Goal: Information Seeking & Learning: Check status

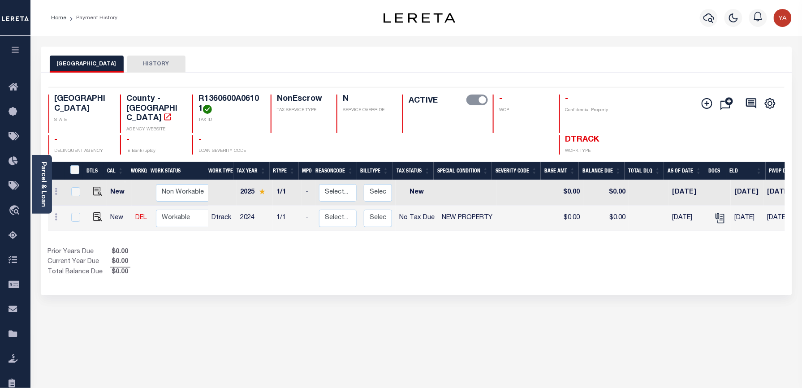
drag, startPoint x: 41, startPoint y: 185, endPoint x: 121, endPoint y: 165, distance: 82.1
click at [41, 185] on link "Parcel & Loan" at bounding box center [43, 184] width 6 height 45
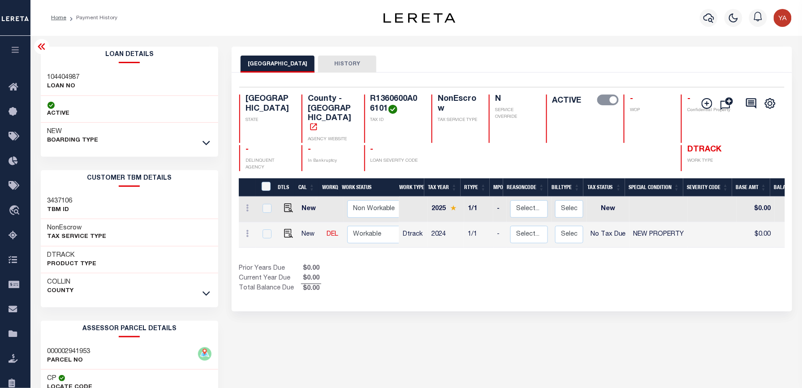
scroll to position [119, 0]
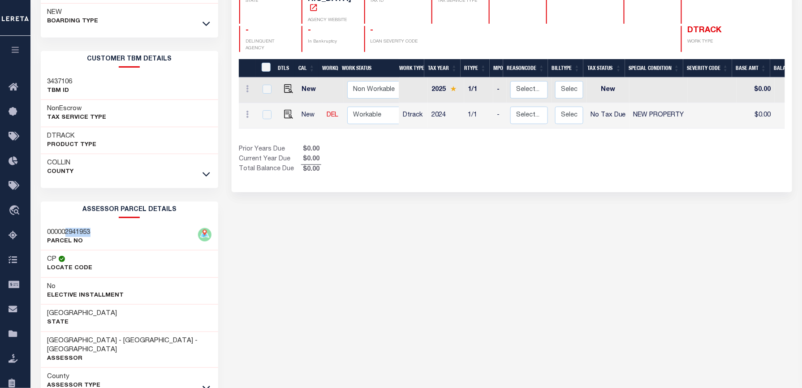
drag, startPoint x: 65, startPoint y: 233, endPoint x: 91, endPoint y: 228, distance: 25.6
click at [91, 228] on h3 "000002941953" at bounding box center [68, 232] width 43 height 9
copy h3 "2941953"
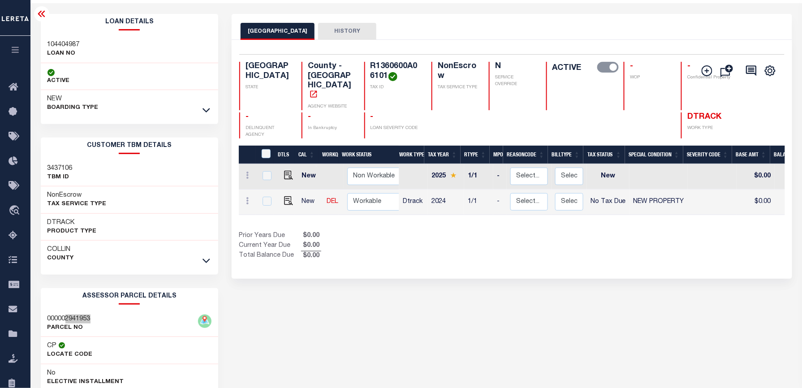
scroll to position [0, 0]
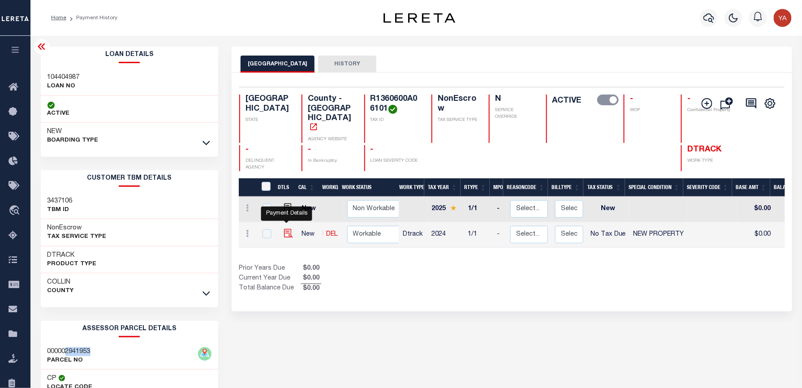
click at [285, 229] on img "" at bounding box center [288, 233] width 9 height 9
checkbox input "true"
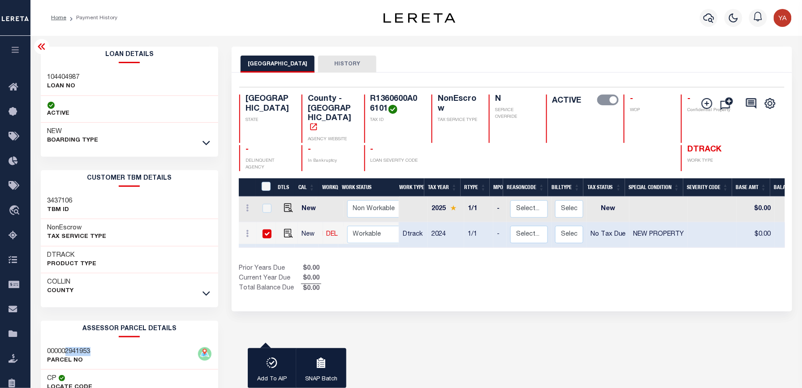
drag, startPoint x: 266, startPoint y: 219, endPoint x: 279, endPoint y: 223, distance: 13.3
click at [267, 229] on input "checkbox" at bounding box center [267, 233] width 9 height 9
checkbox input "false"
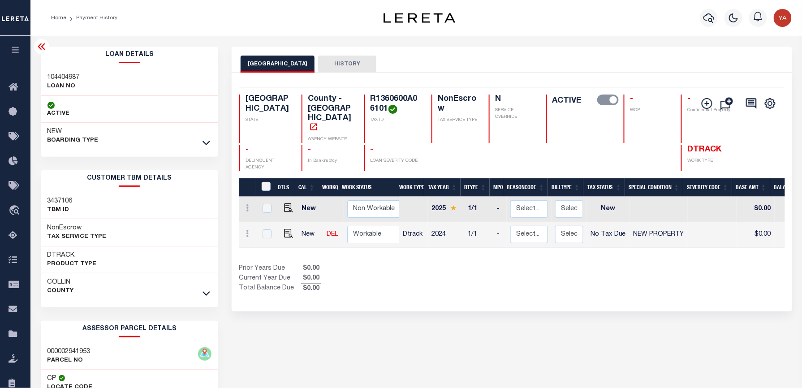
click at [579, 305] on div "COLLIN COUNTY HISTORY 1 Selected 2 1" at bounding box center [511, 304] width 573 height 515
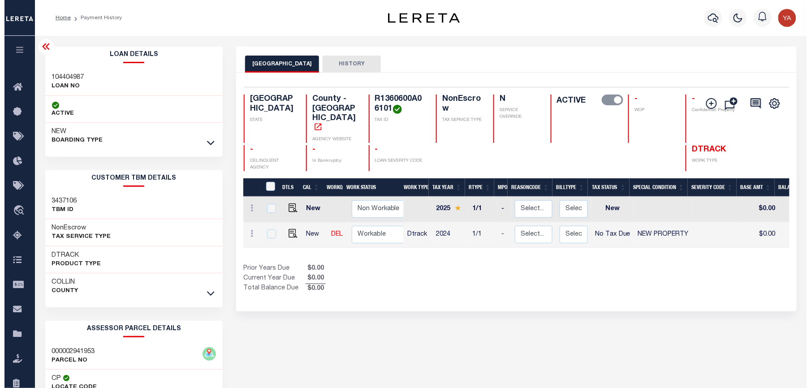
scroll to position [0, 330]
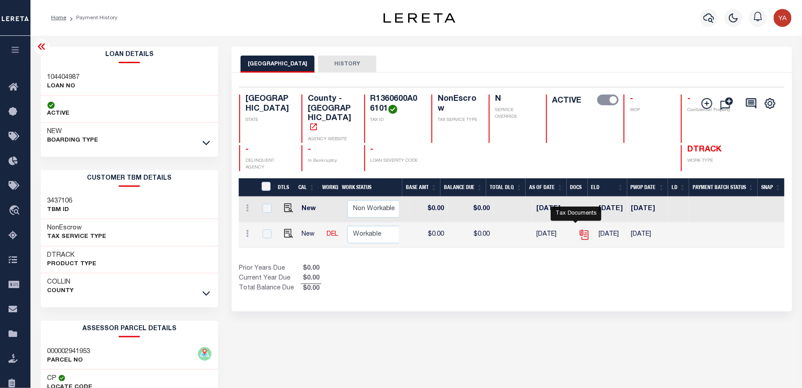
click at [578, 229] on icon "" at bounding box center [584, 235] width 12 height 12
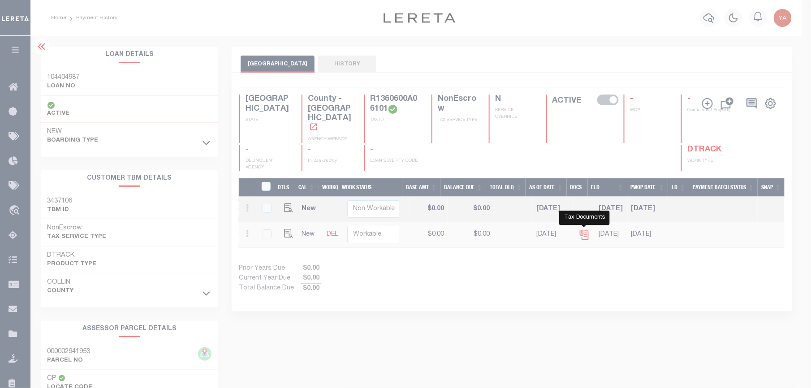
scroll to position [0, 323]
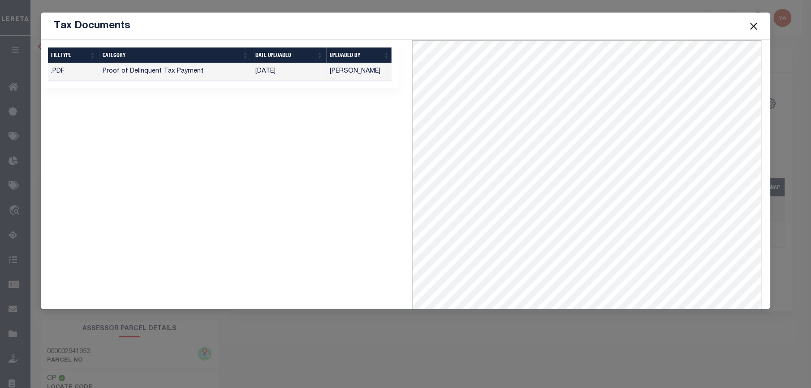
click at [754, 29] on button "Close" at bounding box center [754, 26] width 12 height 12
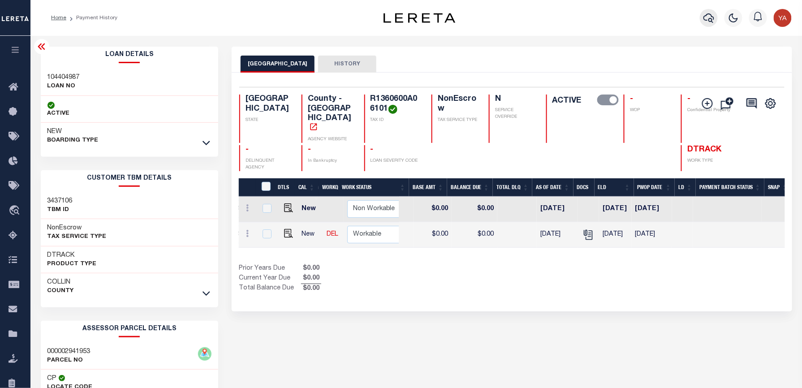
click at [706, 17] on icon "button" at bounding box center [708, 18] width 11 height 11
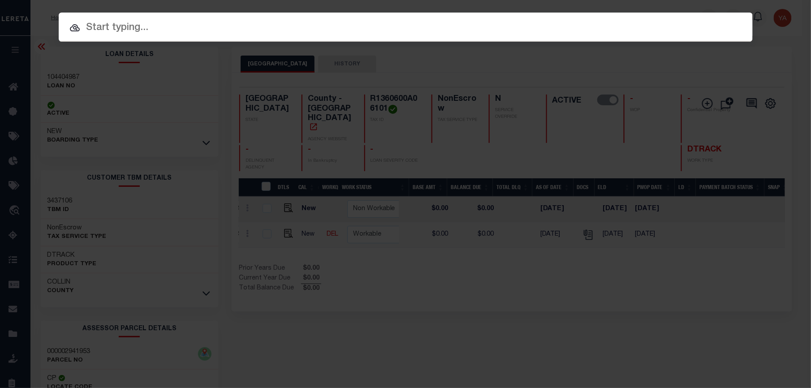
click at [352, 31] on input "text" at bounding box center [406, 28] width 694 height 16
paste input "104404987"
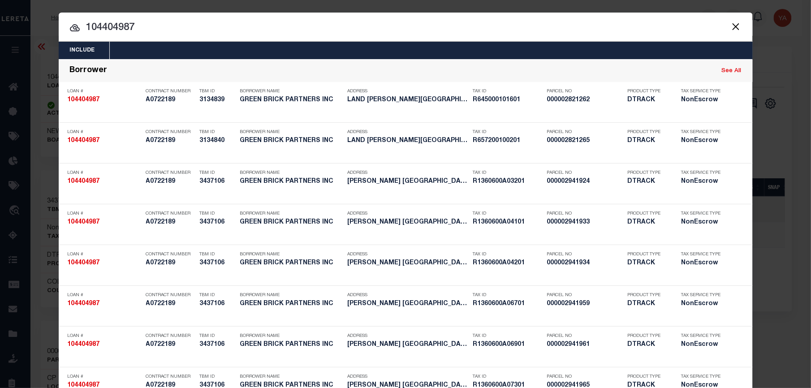
drag, startPoint x: 144, startPoint y: 26, endPoint x: 60, endPoint y: 26, distance: 84.2
click at [60, 26] on input "104404987" at bounding box center [406, 28] width 694 height 16
paste input "R1360600I01901"
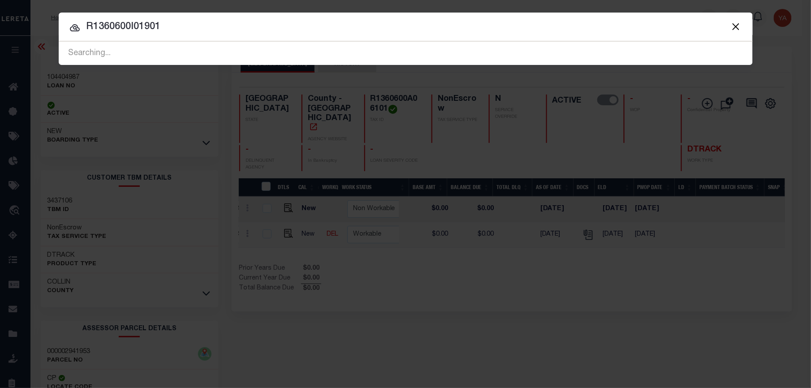
type input "R1360600I01901"
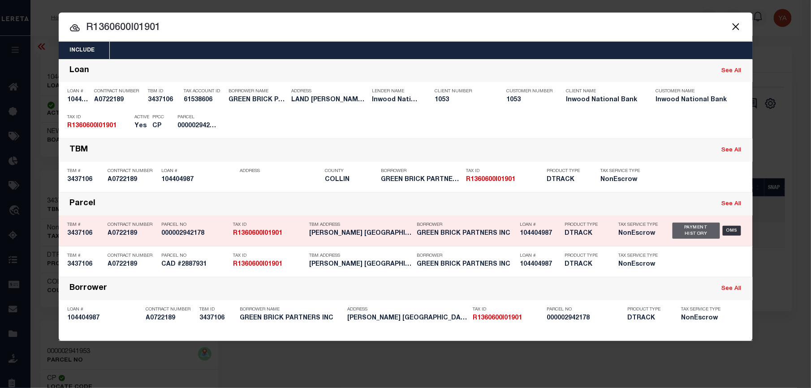
click at [682, 230] on div "Payment History" at bounding box center [696, 231] width 48 height 16
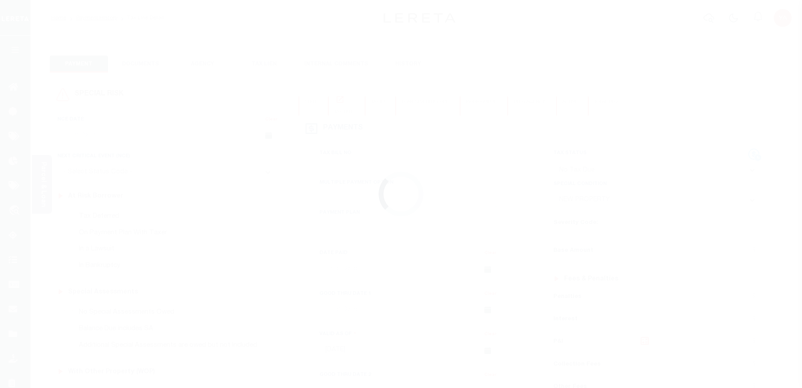
select select "NTX"
select select "7"
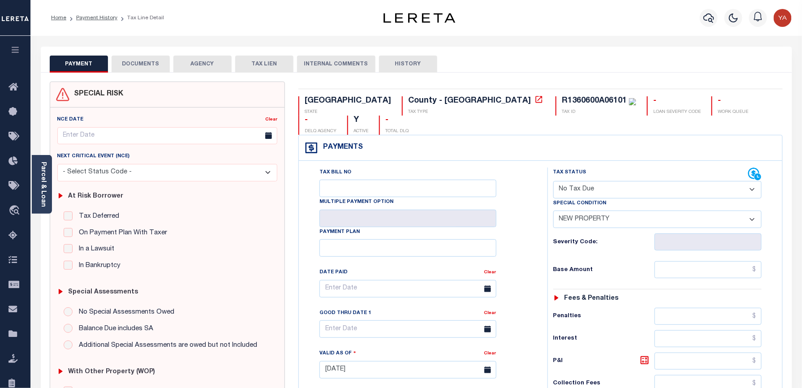
click at [141, 69] on button "DOCUMENTS" at bounding box center [141, 64] width 58 height 17
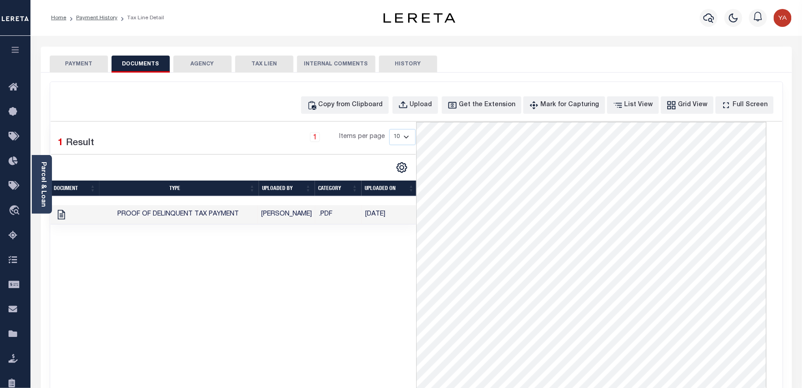
click at [92, 67] on button "PAYMENT" at bounding box center [79, 64] width 58 height 17
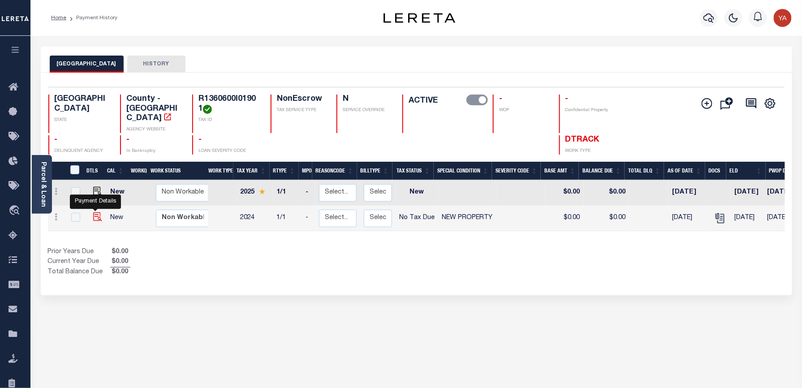
click at [94, 212] on img "" at bounding box center [97, 216] width 9 height 9
checkbox input "true"
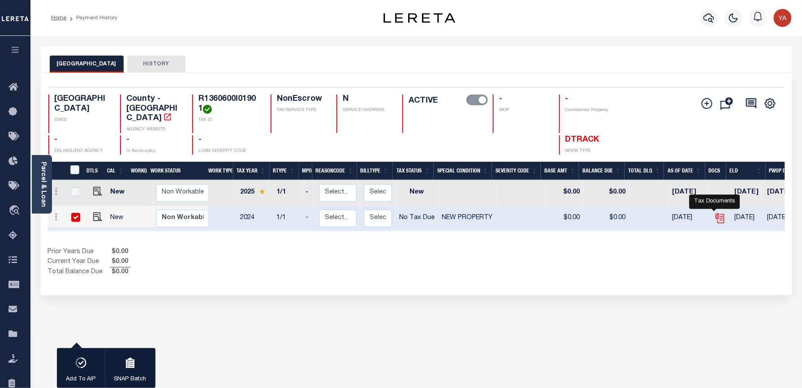
click at [716, 216] on icon "" at bounding box center [720, 218] width 12 height 12
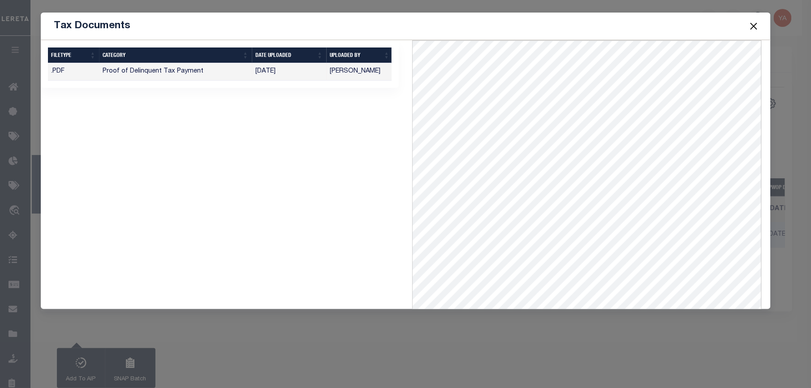
drag, startPoint x: 754, startPoint y: 26, endPoint x: 787, endPoint y: 70, distance: 55.2
click at [754, 26] on button "Close" at bounding box center [754, 26] width 12 height 12
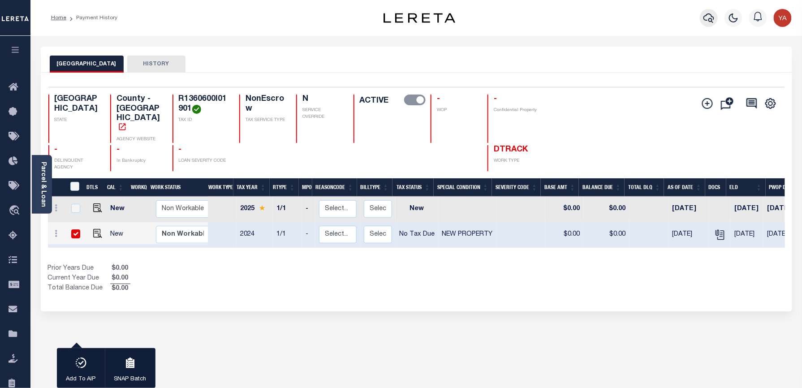
click at [707, 17] on icon "button" at bounding box center [708, 18] width 11 height 11
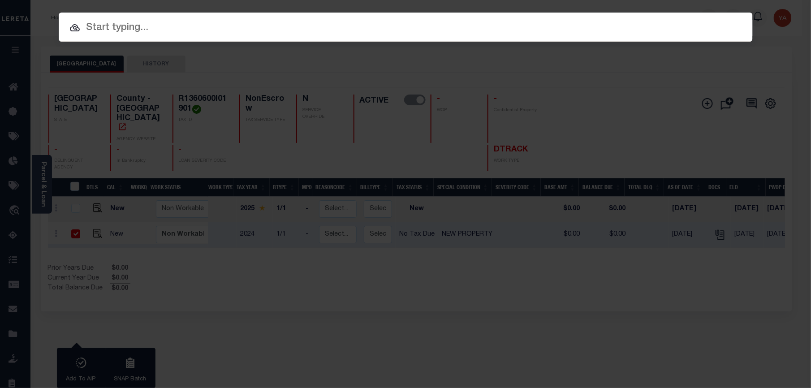
drag, startPoint x: 448, startPoint y: 27, endPoint x: 538, endPoint y: 29, distance: 89.6
click at [448, 27] on input "text" at bounding box center [406, 28] width 694 height 16
paste input "104404987"
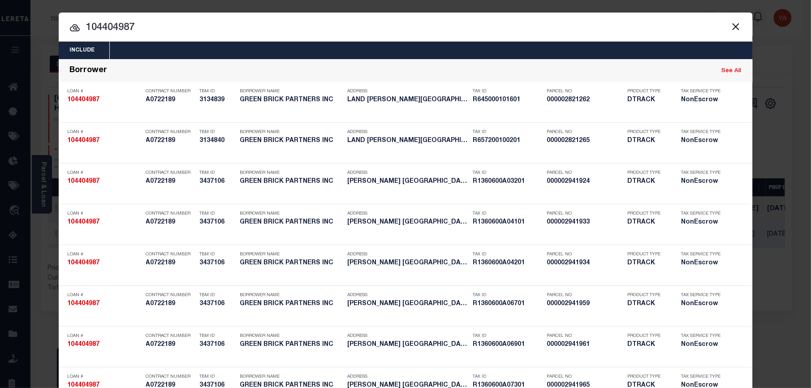
drag, startPoint x: 148, startPoint y: 24, endPoint x: -3, endPoint y: 15, distance: 150.8
click at [0, 15] on html "Home Payment History Profile Sign out" at bounding box center [405, 280] width 811 height 561
paste input "R1360600E00901"
type input "R1360600E00901"
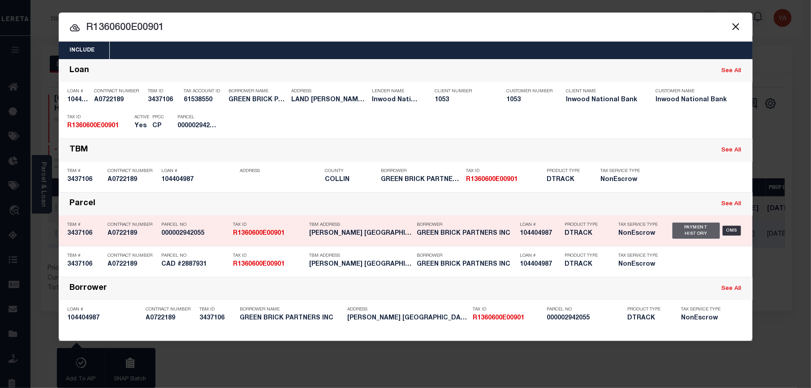
click at [692, 230] on div "Payment History" at bounding box center [696, 231] width 48 height 16
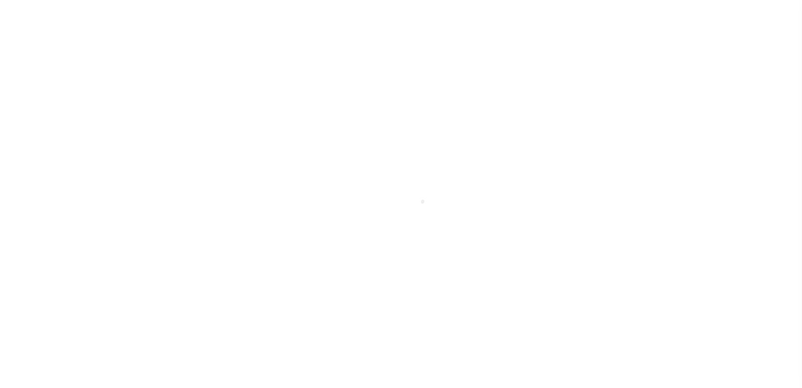
select select "NTX"
select select "7"
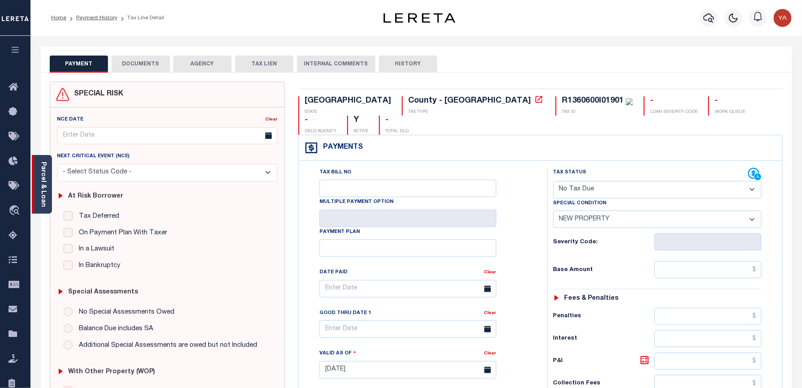
click at [46, 200] on link "Parcel & Loan" at bounding box center [43, 184] width 6 height 45
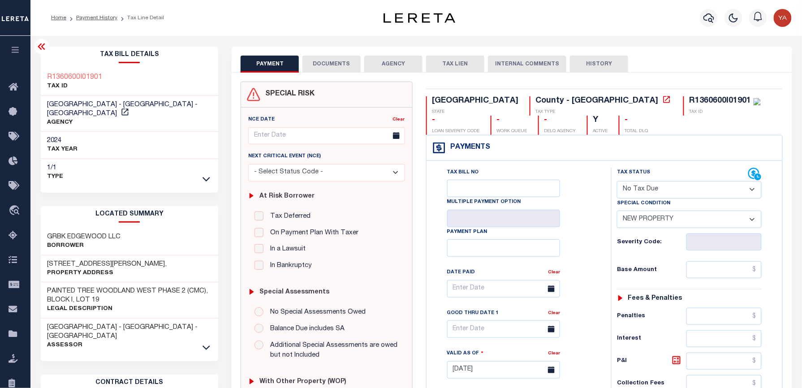
click at [83, 260] on h3 "3420 DORGAN DR," at bounding box center [107, 264] width 120 height 9
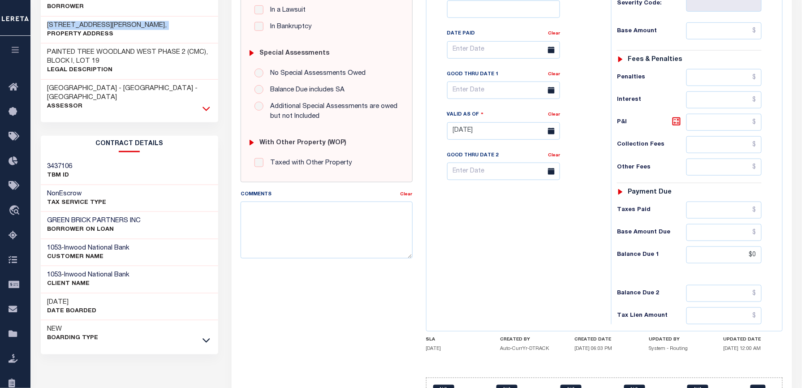
click at [205, 104] on icon at bounding box center [207, 108] width 8 height 9
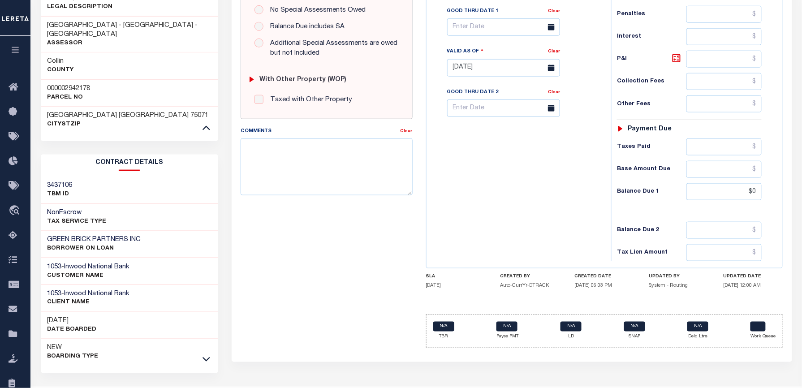
scroll to position [310, 0]
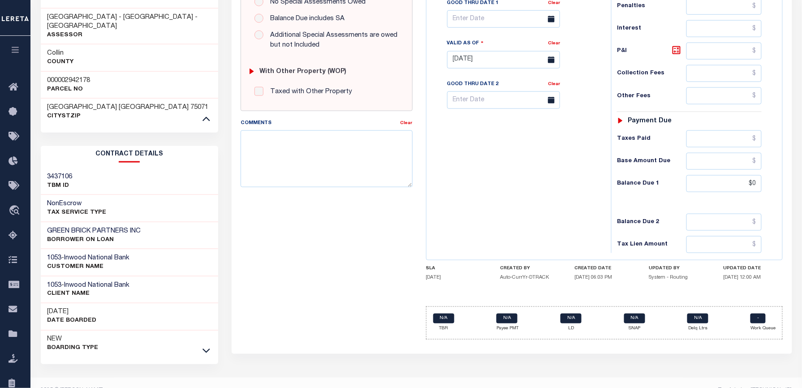
click at [79, 76] on h3 "000002942178" at bounding box center [68, 80] width 43 height 9
copy h3 "000002942178"
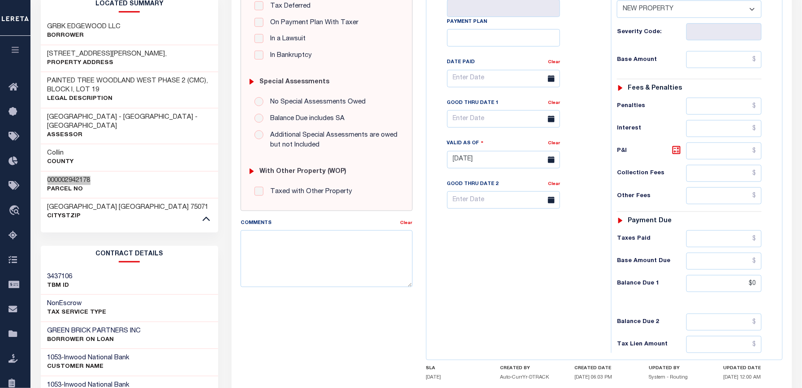
scroll to position [0, 0]
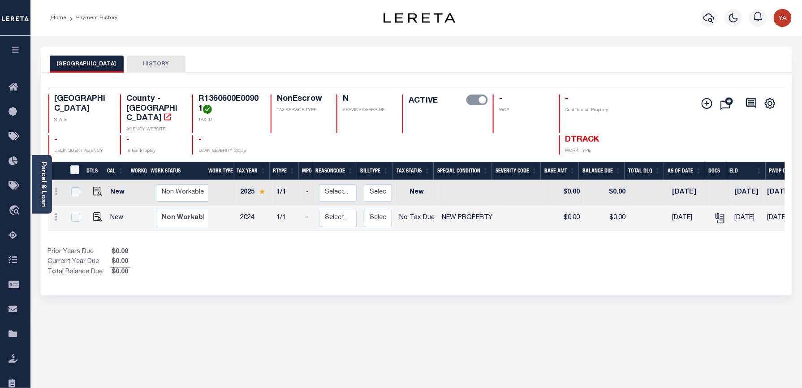
drag, startPoint x: 40, startPoint y: 184, endPoint x: 100, endPoint y: 223, distance: 72.0
click at [40, 184] on link "Parcel & Loan" at bounding box center [43, 184] width 6 height 45
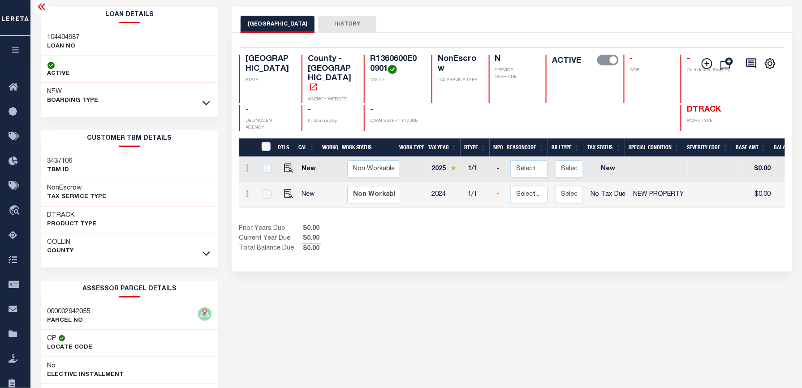
scroll to position [60, 0]
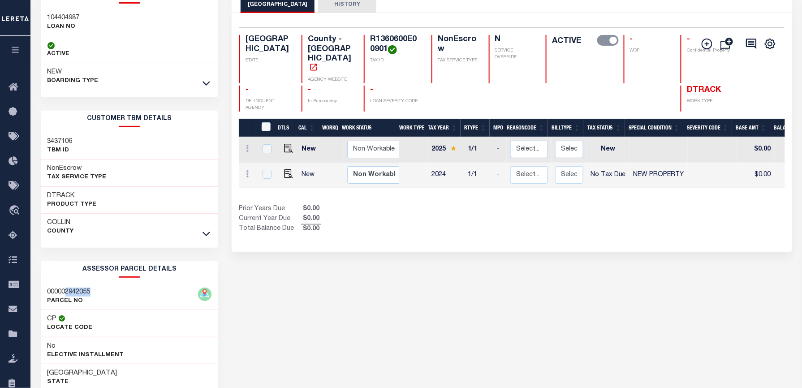
drag, startPoint x: 66, startPoint y: 291, endPoint x: 93, endPoint y: 292, distance: 26.9
click at [93, 292] on div "000002942055 PARCEL NO" at bounding box center [130, 296] width 178 height 27
copy h3 "2942055"
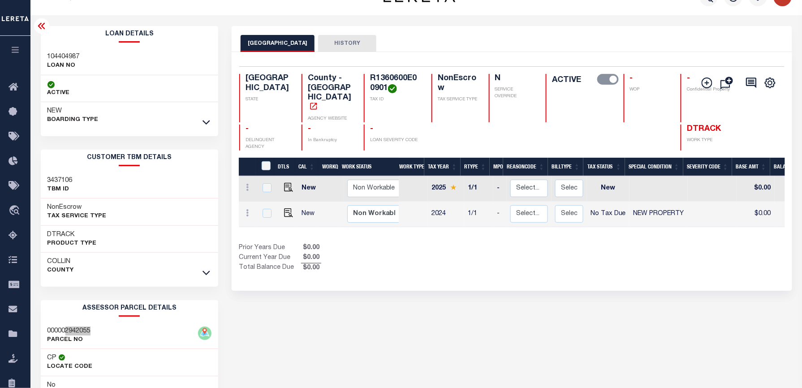
scroll to position [0, 0]
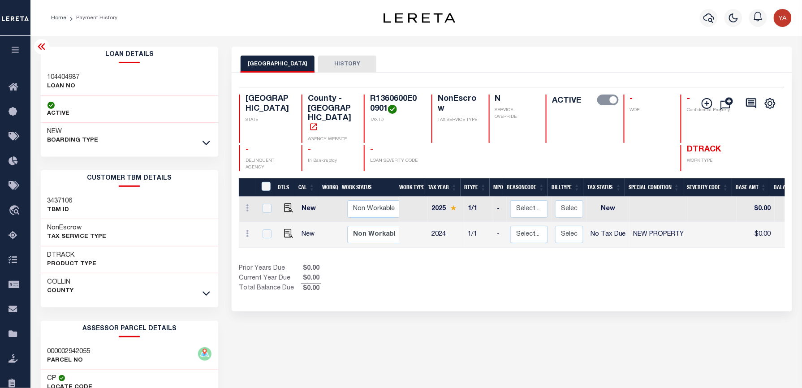
click at [436, 65] on div "COLLIN COUNTY HISTORY" at bounding box center [512, 64] width 542 height 17
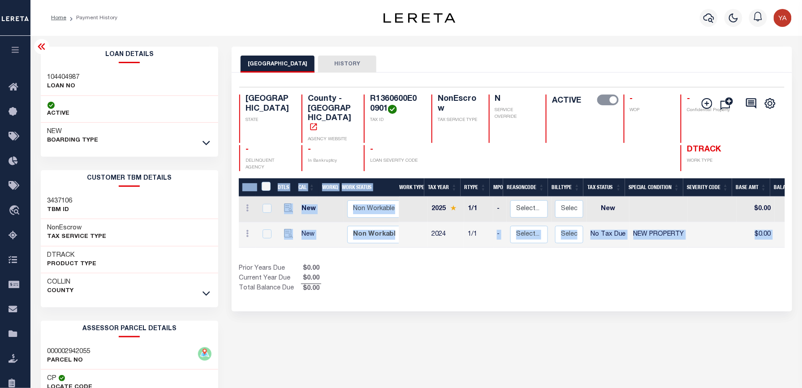
drag, startPoint x: 483, startPoint y: 235, endPoint x: 685, endPoint y: 244, distance: 201.8
click at [685, 244] on div "DTLS CAL WorkQ Work Status Work Type Tax Year RType MPO ReasonCode BillType Tax…" at bounding box center [512, 236] width 546 height 116
click at [660, 282] on div "Selected 2 Results 1 Items per page 25 50 100 TX STATE TAX ID N" at bounding box center [512, 192] width 560 height 239
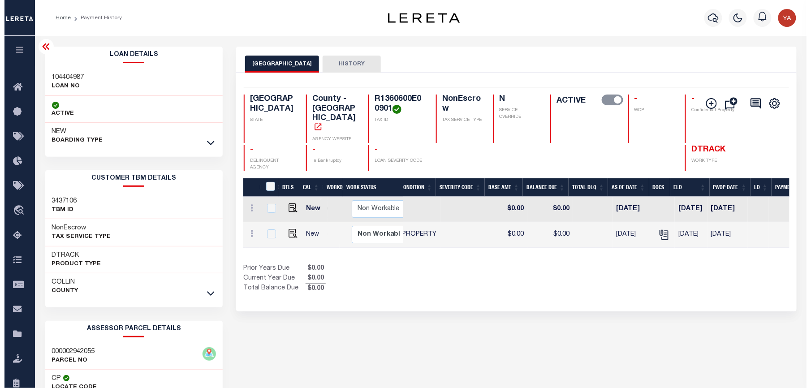
scroll to position [0, 257]
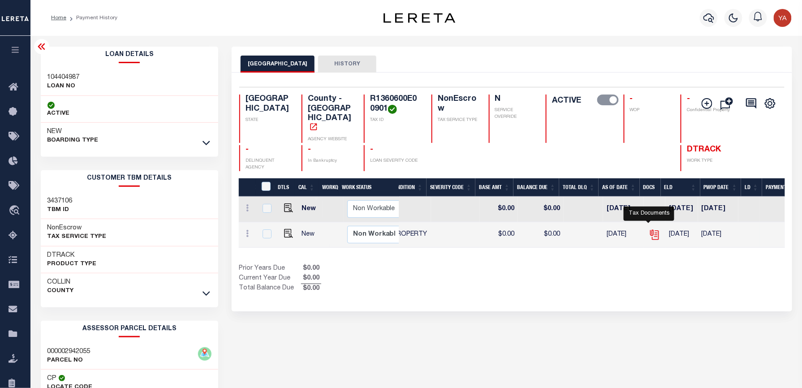
click at [649, 229] on icon "" at bounding box center [655, 235] width 12 height 12
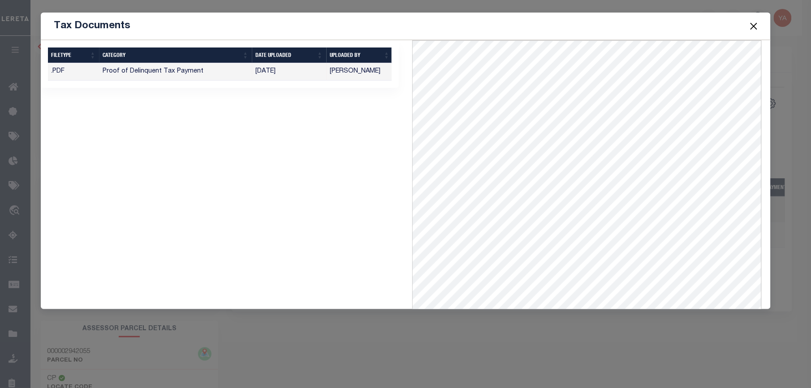
drag, startPoint x: 750, startPoint y: 28, endPoint x: 787, endPoint y: 122, distance: 101.6
click at [750, 28] on button "Close" at bounding box center [754, 26] width 12 height 12
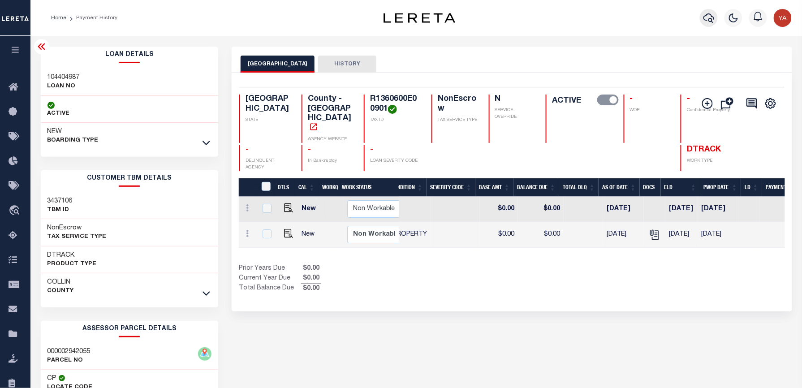
click at [707, 17] on icon "button" at bounding box center [708, 18] width 11 height 11
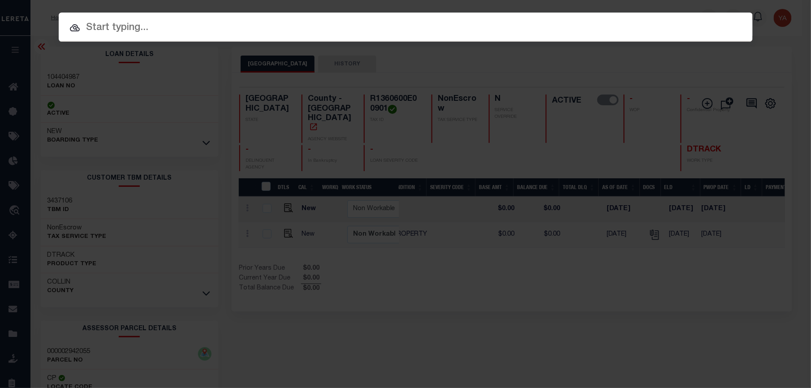
click at [685, 20] on input "text" at bounding box center [406, 28] width 694 height 16
paste input "104406672"
type input "104406672"
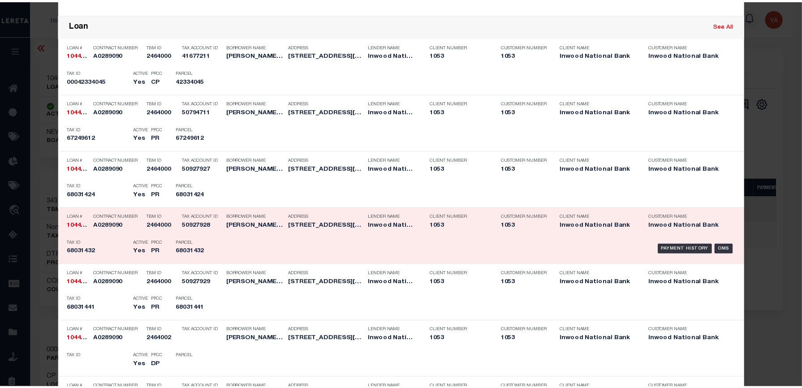
scroll to position [418, 0]
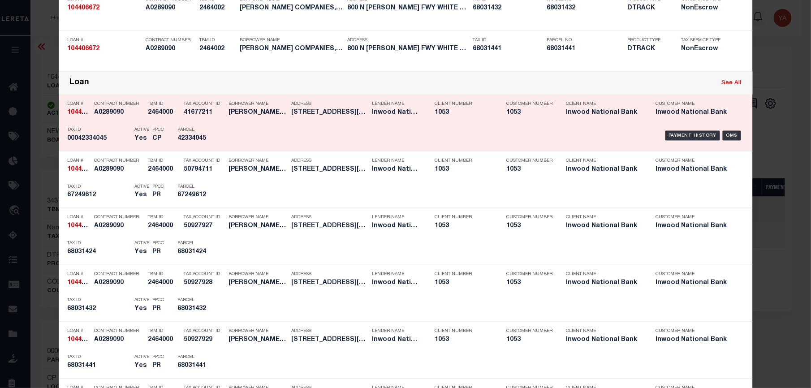
click at [688, 131] on div "Payment History OMS" at bounding box center [488, 136] width 512 height 26
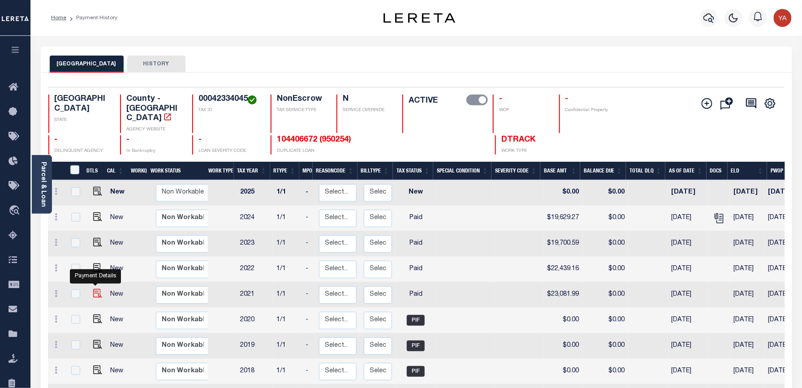
click at [93, 289] on img "" at bounding box center [97, 293] width 9 height 9
checkbox input "true"
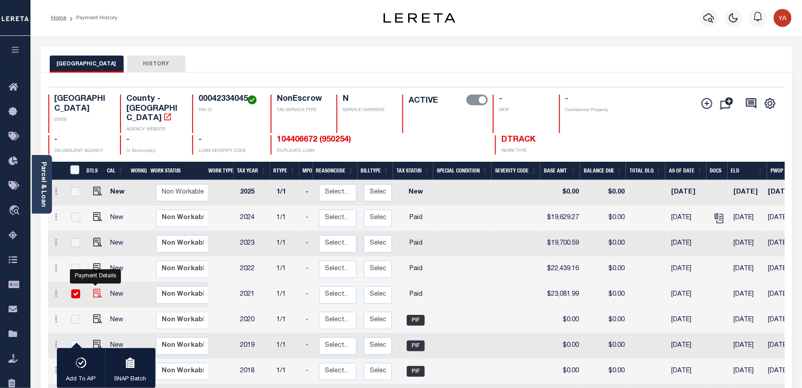
click at [93, 289] on img "" at bounding box center [97, 293] width 9 height 9
checkbox input "false"
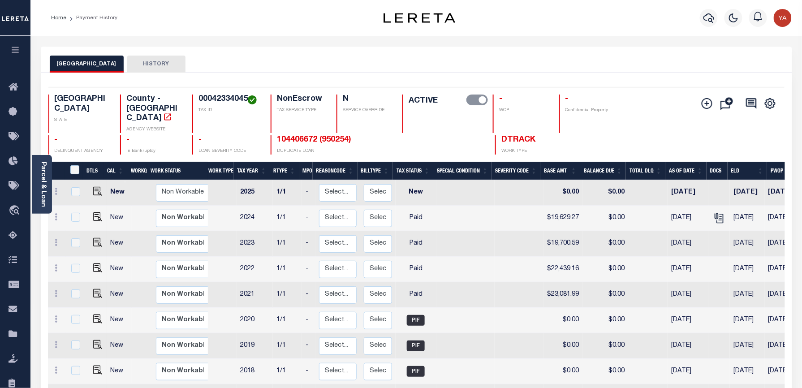
click at [554, 69] on div "TARRANT COUNTY HISTORY" at bounding box center [416, 64] width 733 height 17
click at [95, 263] on img "" at bounding box center [97, 267] width 9 height 9
checkbox input "true"
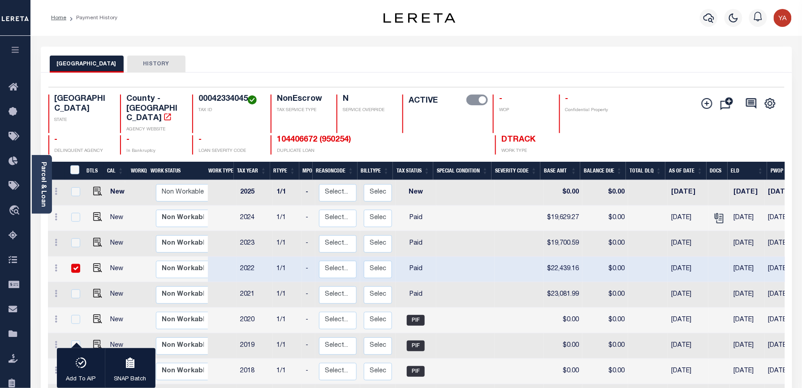
click at [514, 49] on div "TARRANT COUNTY HISTORY" at bounding box center [416, 60] width 751 height 26
drag, startPoint x: 73, startPoint y: 258, endPoint x: 95, endPoint y: 246, distance: 26.1
click at [73, 264] on input "checkbox" at bounding box center [75, 268] width 9 height 9
checkbox input "false"
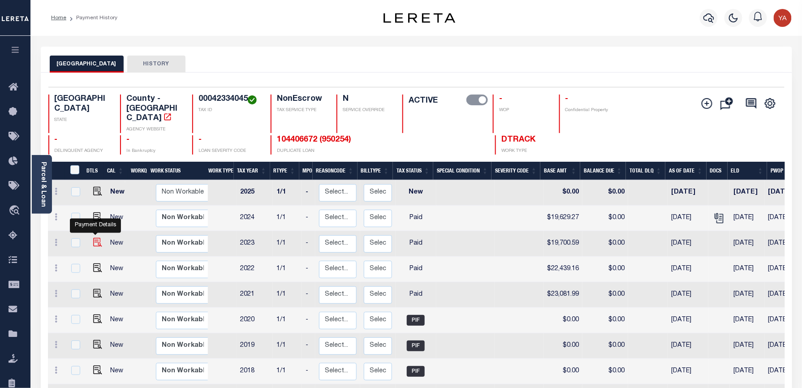
click at [96, 238] on img "" at bounding box center [97, 242] width 9 height 9
checkbox input "true"
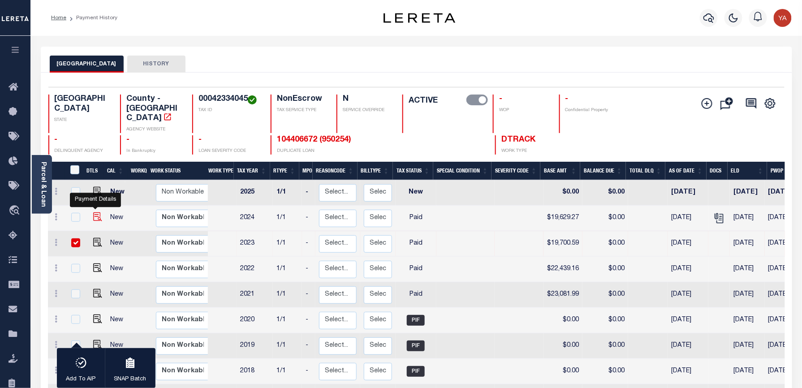
click at [93, 212] on img "" at bounding box center [97, 216] width 9 height 9
checkbox input "true"
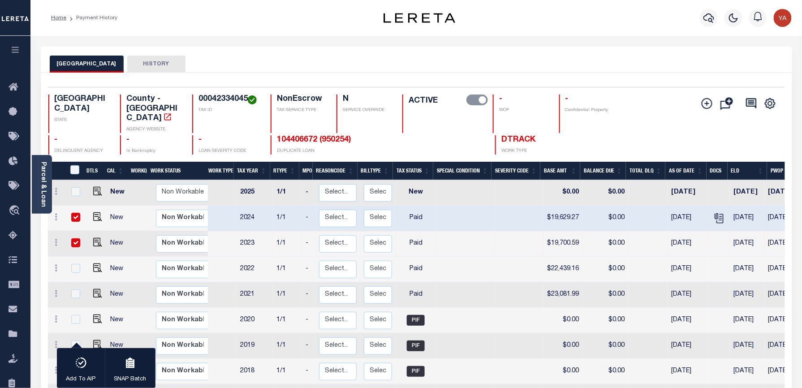
click at [79, 213] on input "checkbox" at bounding box center [75, 217] width 9 height 9
checkbox input "false"
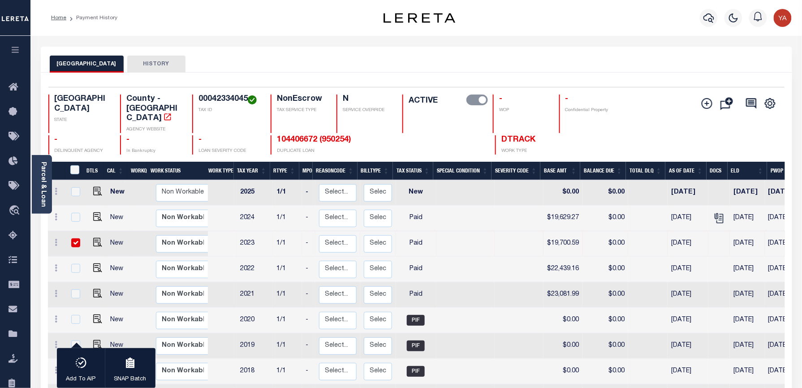
click at [76, 238] on input "checkbox" at bounding box center [75, 242] width 9 height 9
checkbox input "false"
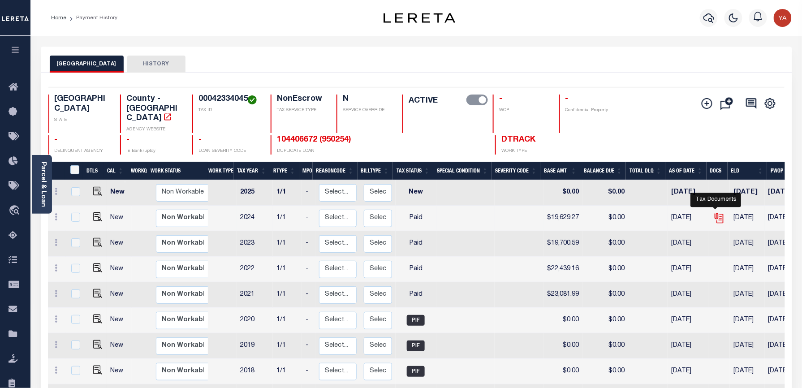
click at [717, 214] on icon "" at bounding box center [720, 218] width 7 height 9
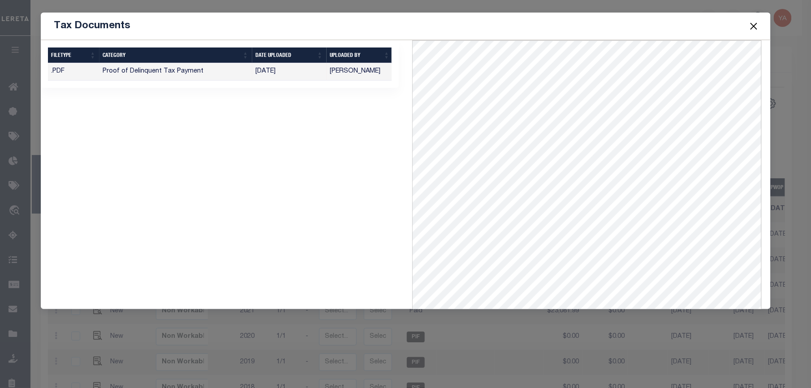
click at [753, 22] on button "Close" at bounding box center [754, 26] width 12 height 12
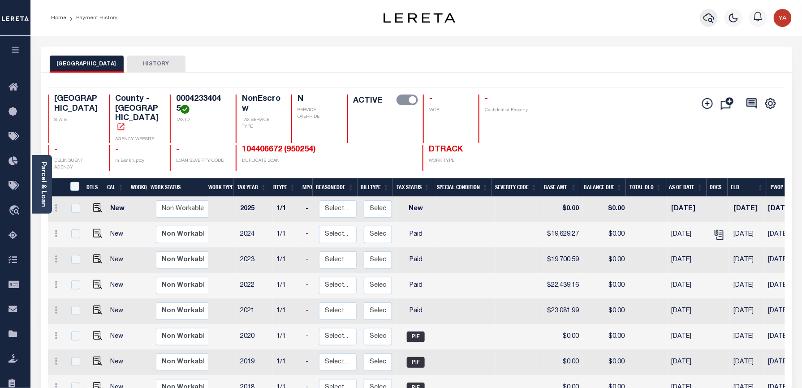
click at [703, 18] on button "button" at bounding box center [709, 18] width 18 height 18
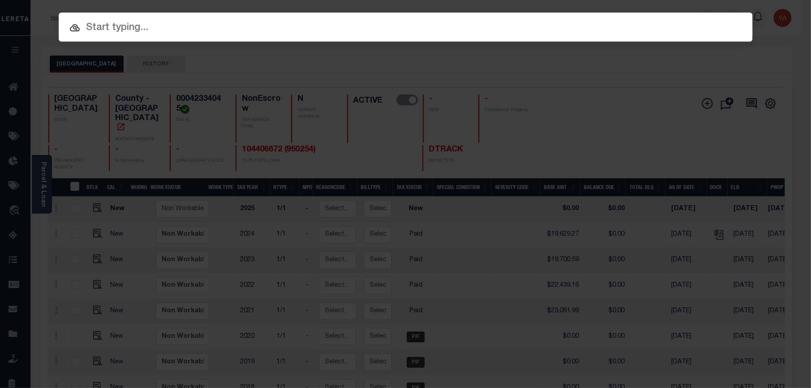
click at [425, 26] on input "text" at bounding box center [406, 28] width 694 height 16
paste input "8004187"
type input "8004187"
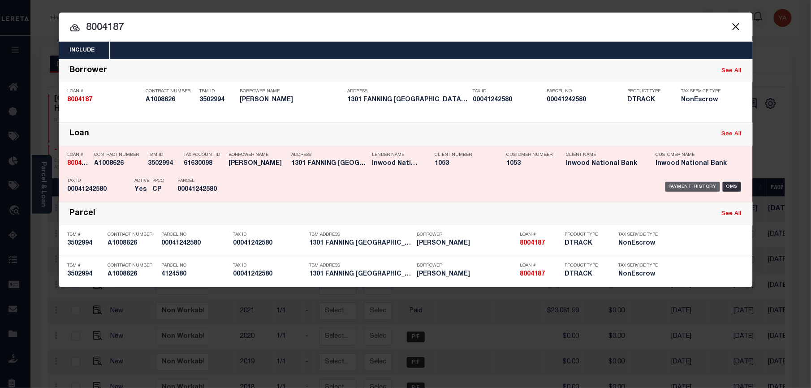
click at [696, 188] on div "Payment History" at bounding box center [692, 187] width 55 height 10
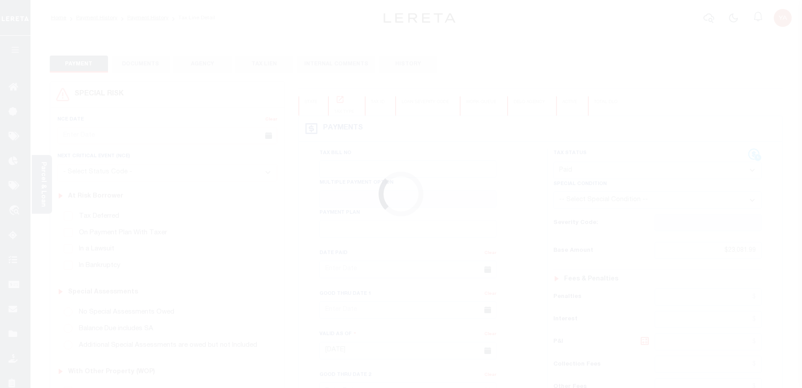
select select "PYD"
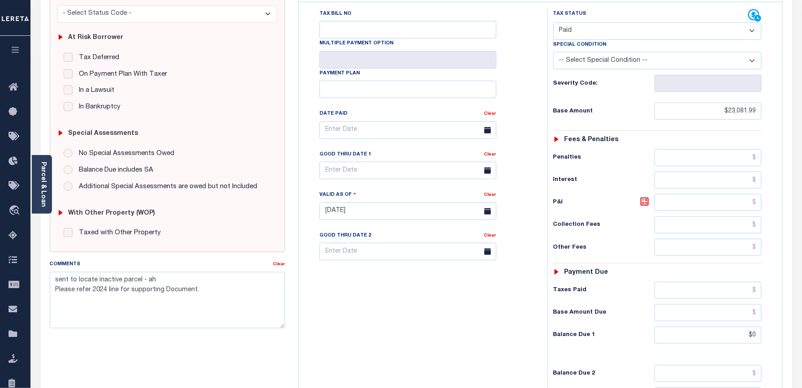
scroll to position [97, 0]
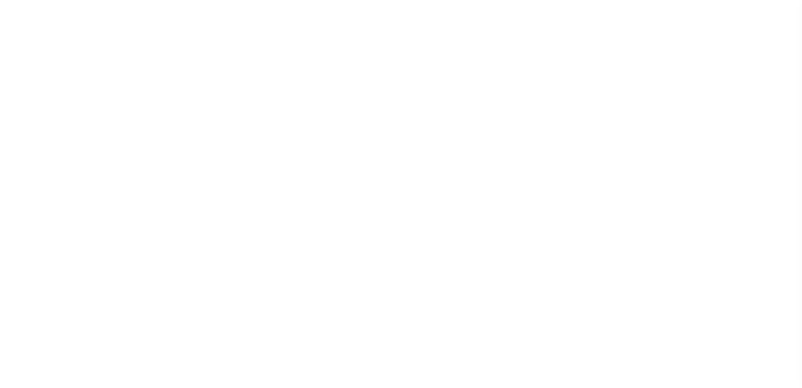
select select "PYD"
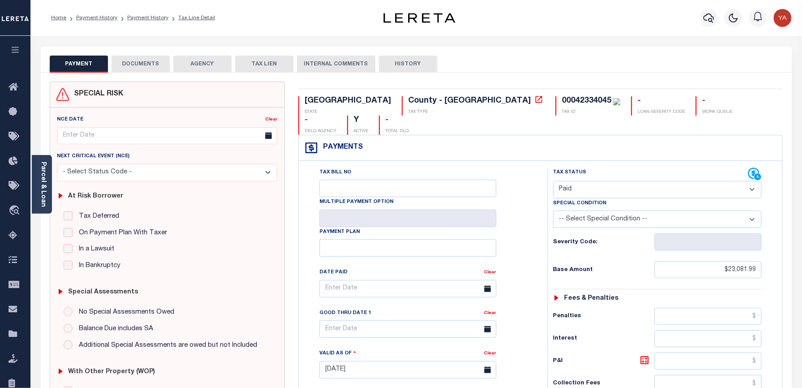
click at [562, 100] on div "00042334045" at bounding box center [586, 101] width 49 height 8
copy div "00042334045"
drag, startPoint x: 493, startPoint y: 38, endPoint x: 510, endPoint y: 95, distance: 59.7
click at [493, 38] on div "Parcel & Loan Tax Bill Details 00042334045 TAX ID AGENCY 2021 TAX YEAR [DATE]" at bounding box center [416, 357] width 765 height 642
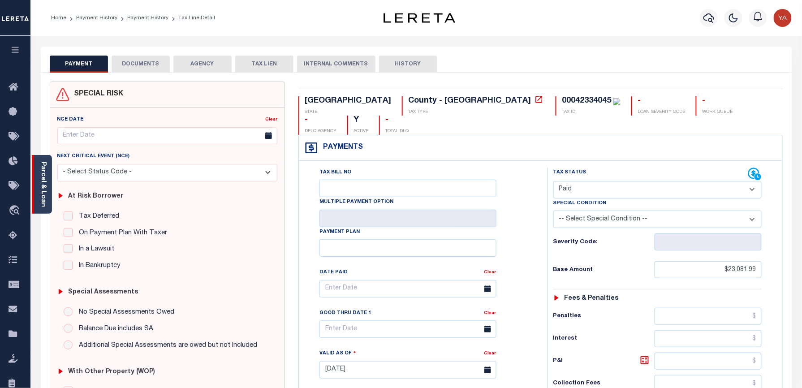
drag, startPoint x: 40, startPoint y: 194, endPoint x: 235, endPoint y: 207, distance: 195.8
click at [40, 194] on link "Parcel & Loan" at bounding box center [43, 184] width 6 height 45
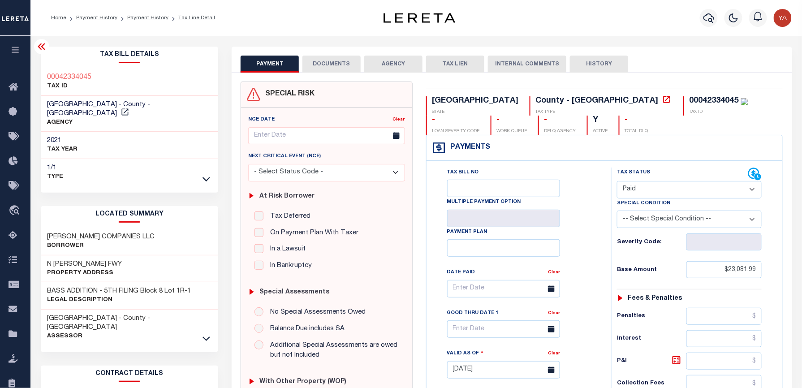
scroll to position [119, 0]
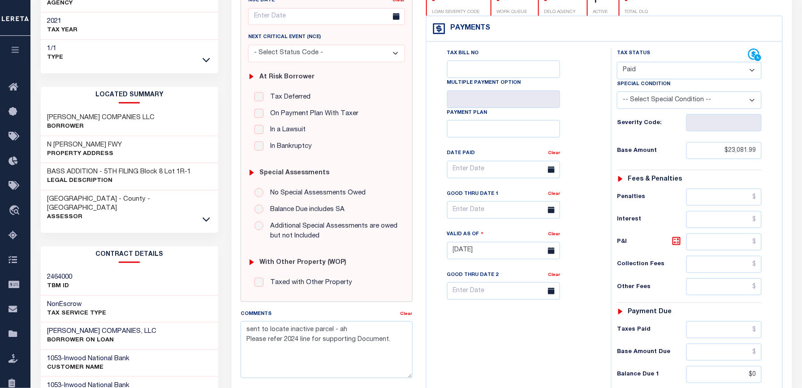
click at [574, 187] on div "Tax Bill No Multiple Payment Option Payment Plan Clear" at bounding box center [516, 173] width 162 height 251
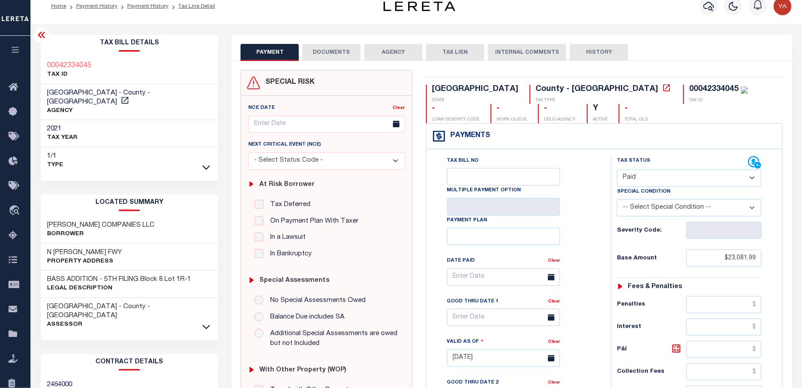
scroll to position [0, 0]
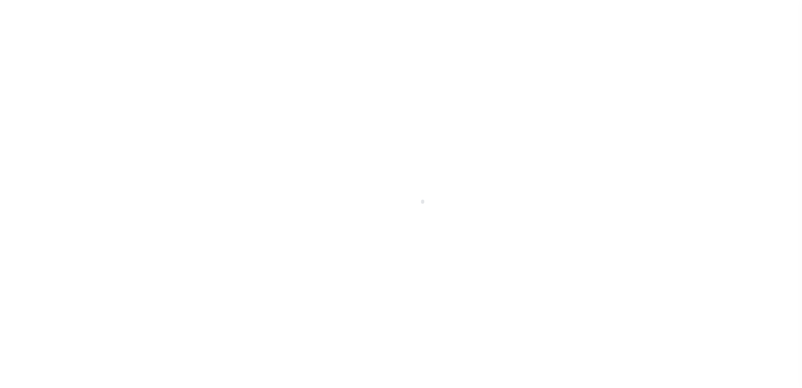
checkbox input "false"
type textarea "sent to locate inactive parcel - ah Please refer 2024 line for supporting Docum…"
type input "[DATE]"
select select "PYD"
type input "$22,439.16"
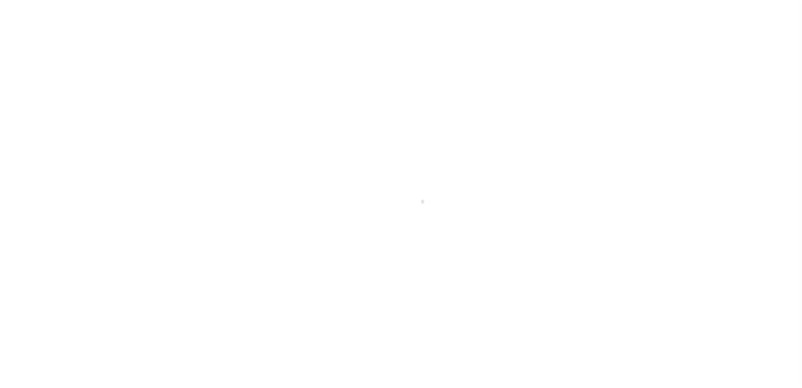
type input "$0"
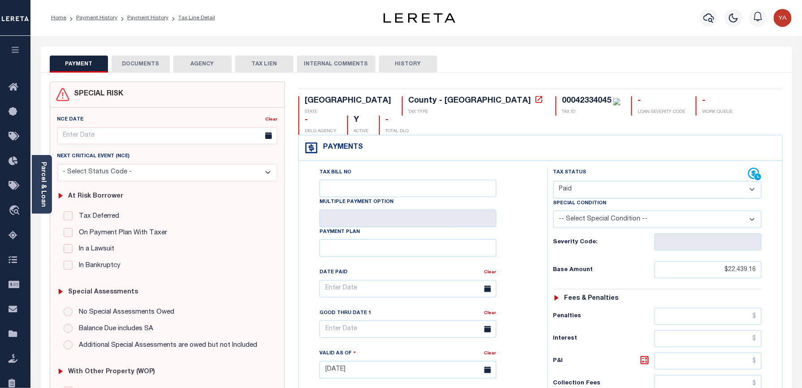
click at [511, 69] on div "PAYMENT DOCUMENTS AGENCY DELINQUENT PAYEE TAX LIEN HISTORY" at bounding box center [416, 64] width 733 height 17
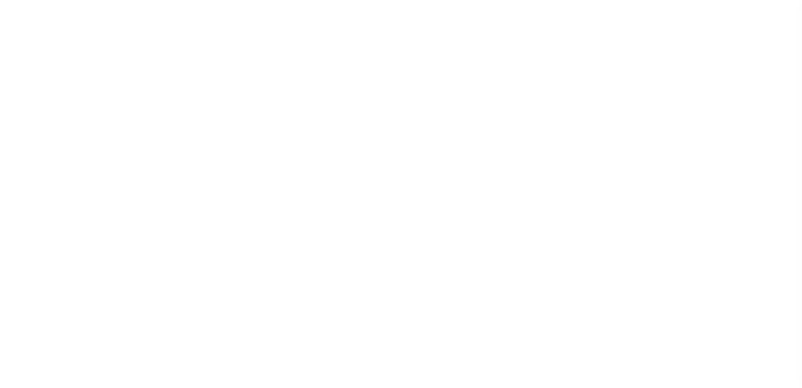
select select "PYD"
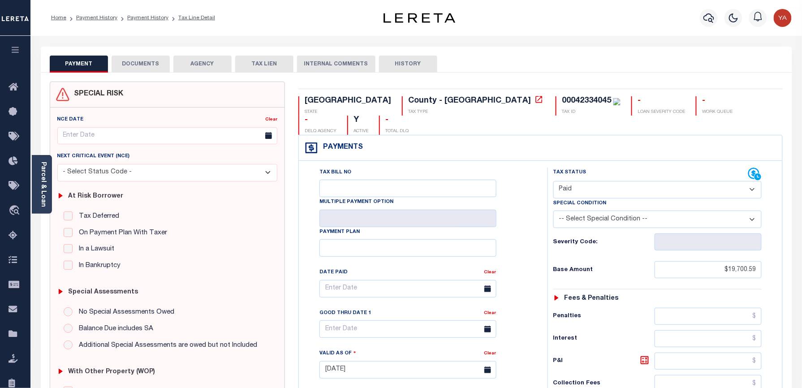
click at [576, 70] on div "PAYMENT DOCUMENTS AGENCY DELINQUENT PAYEE TAX LIEN HISTORY" at bounding box center [416, 64] width 733 height 17
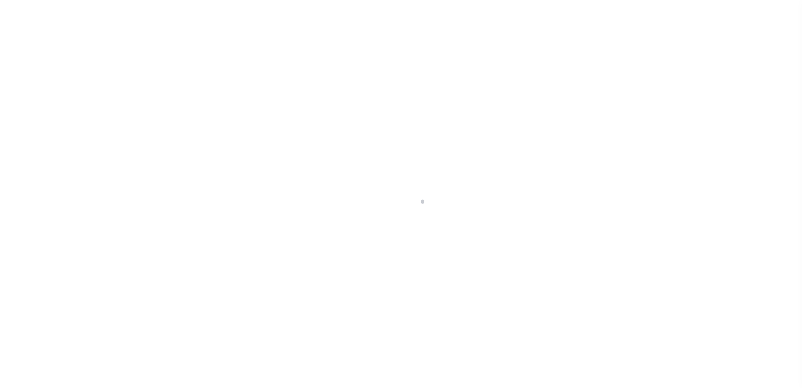
checkbox input "false"
type textarea "sent to locate inactive parcel - ah"
type input "[DATE]"
select select "PYD"
type input "$19,629.27"
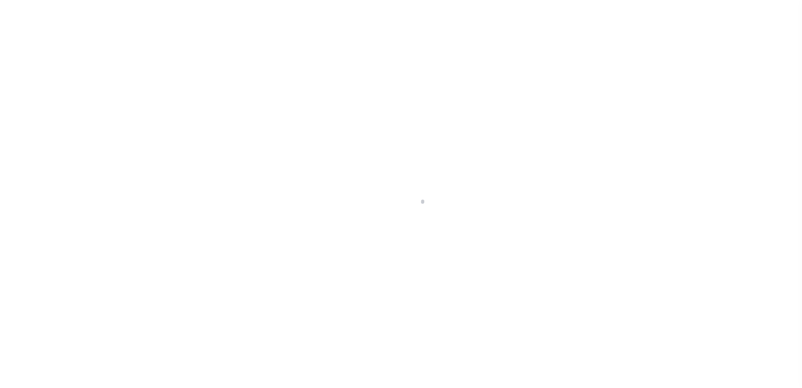
type input "$0"
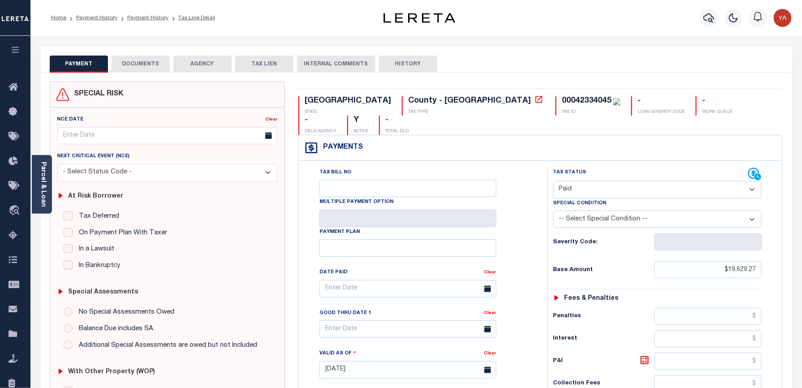
click at [493, 54] on div "PAYMENT DOCUMENTS AGENCY DELINQUENT PAYEE TAX LIEN" at bounding box center [416, 60] width 751 height 26
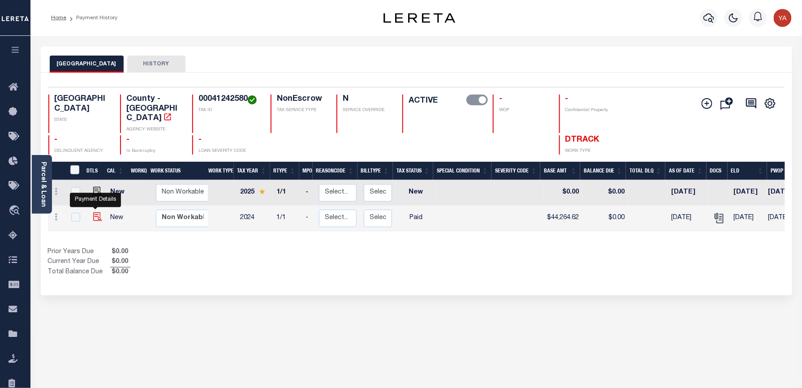
click at [93, 212] on img "" at bounding box center [97, 216] width 9 height 9
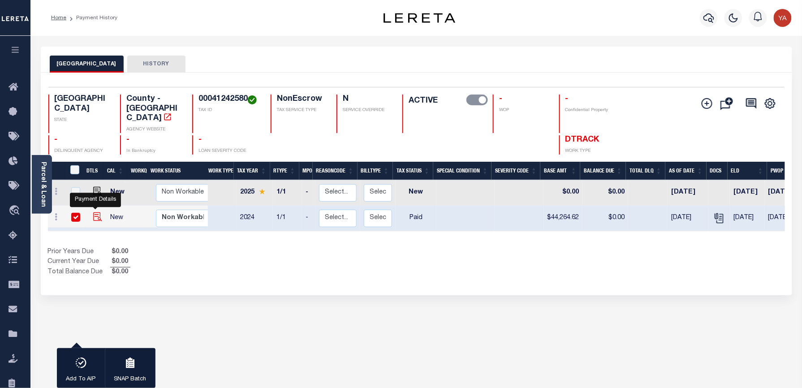
checkbox input "true"
click at [717, 214] on icon "" at bounding box center [720, 218] width 7 height 9
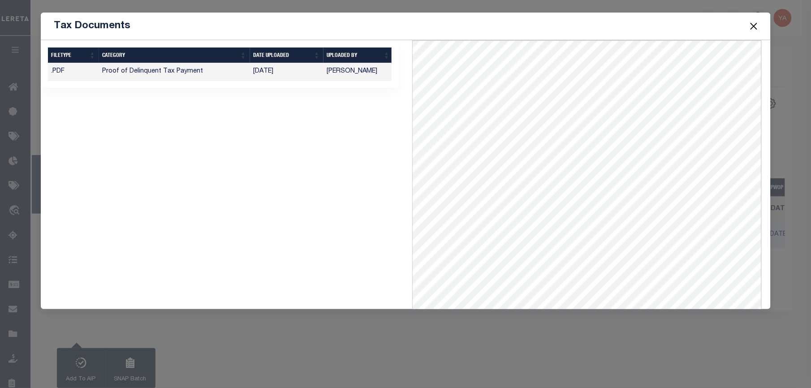
drag, startPoint x: 751, startPoint y: 29, endPoint x: 793, endPoint y: 126, distance: 106.2
click at [751, 29] on button "Close" at bounding box center [754, 26] width 12 height 12
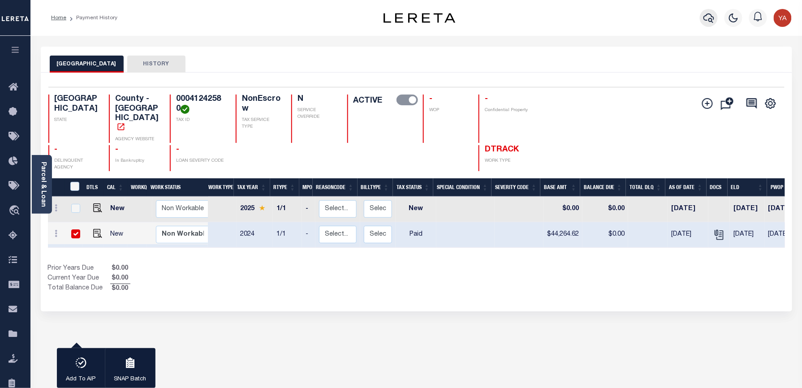
click at [705, 15] on icon "button" at bounding box center [708, 18] width 11 height 11
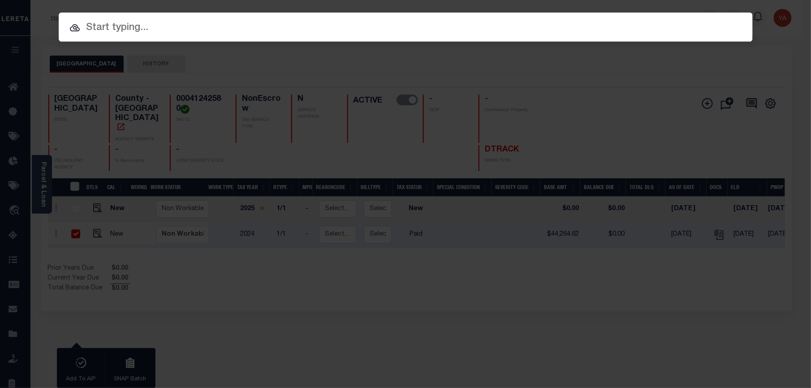
click at [651, 29] on input "text" at bounding box center [406, 28] width 694 height 16
paste input "4225004393"
type input "4225004393"
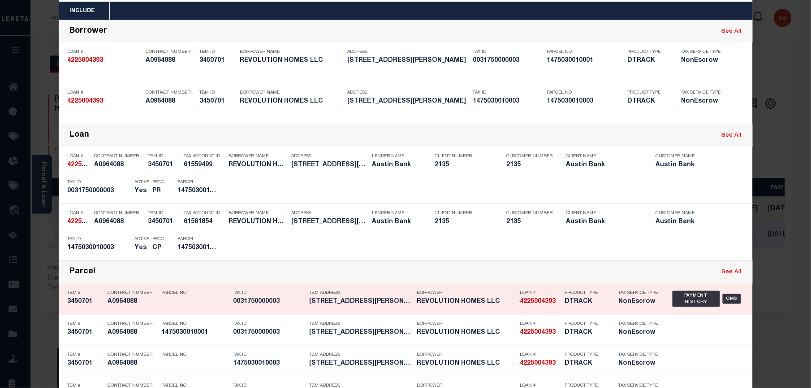
scroll to position [72, 0]
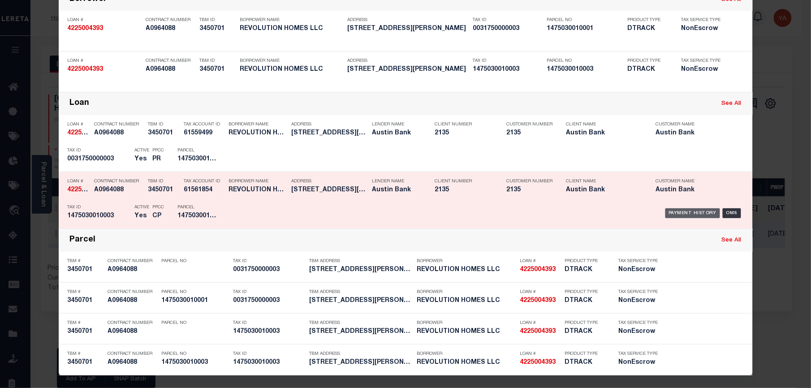
click at [669, 213] on div "Payment History" at bounding box center [692, 213] width 55 height 10
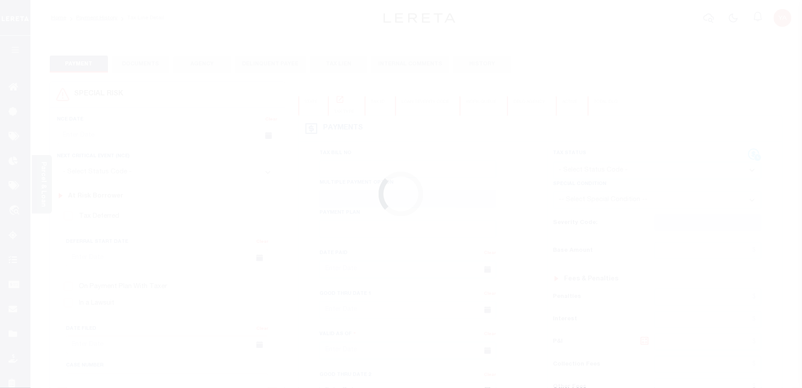
checkbox input "false"
type input "[DATE]"
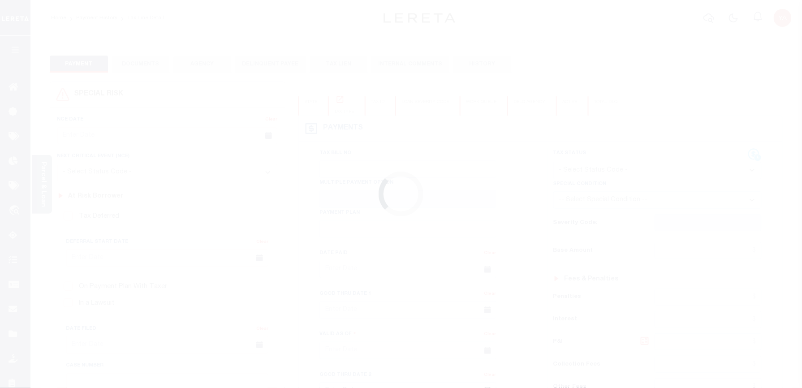
select select "PYD"
type input "$44,264.62"
type input "$0"
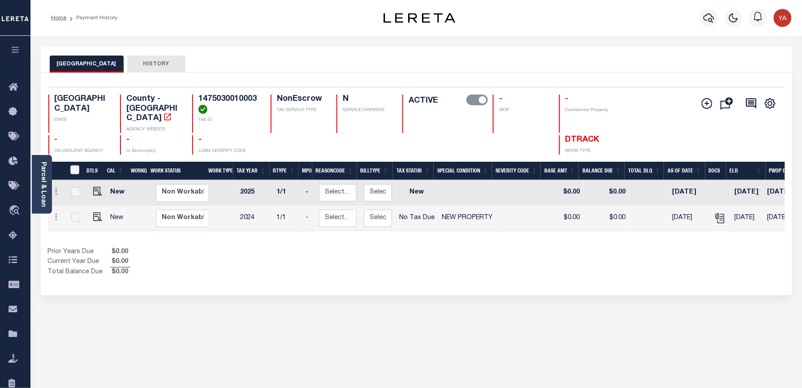
drag, startPoint x: 203, startPoint y: 51, endPoint x: 164, endPoint y: 110, distance: 71.7
click at [203, 51] on div "HARRIS COUNTY HISTORY" at bounding box center [416, 60] width 751 height 26
click at [94, 212] on img "" at bounding box center [97, 216] width 9 height 9
checkbox input "true"
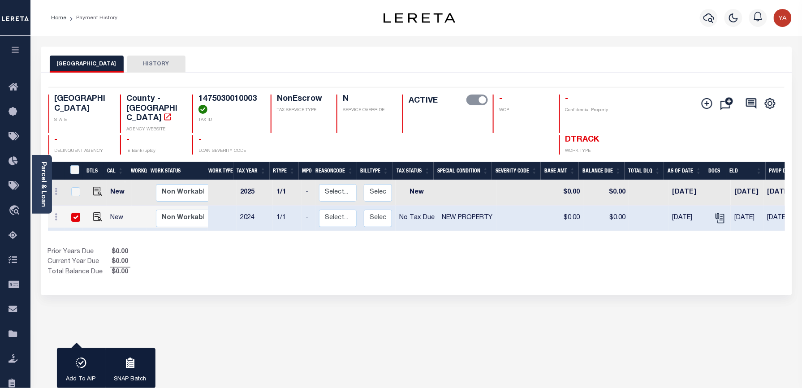
click at [217, 93] on div "1 Selected 2 Results 1 Items per page 25 50 100 TX STATE County - TX AGENCY WEB…" at bounding box center [416, 121] width 750 height 68
copy h4 "1475030010003"
click at [94, 212] on img "" at bounding box center [97, 216] width 9 height 9
checkbox input "false"
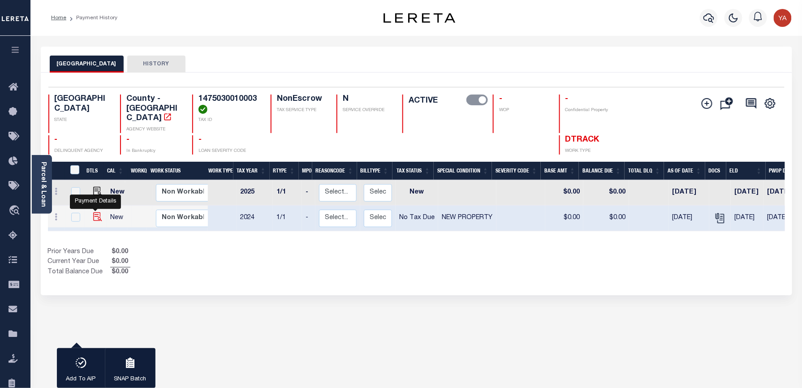
checkbox input "false"
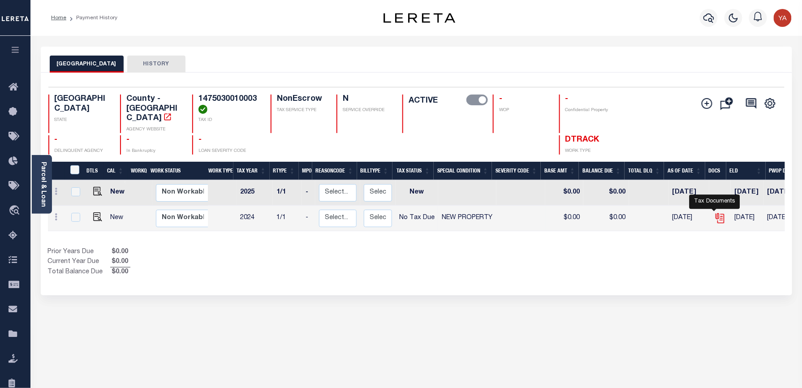
click at [718, 214] on icon "" at bounding box center [721, 218] width 7 height 9
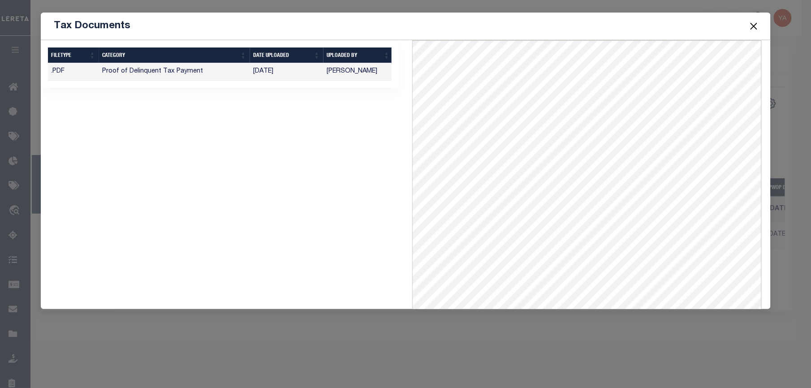
drag, startPoint x: 750, startPoint y: 30, endPoint x: 807, endPoint y: 84, distance: 78.9
click at [750, 30] on button "Close" at bounding box center [754, 26] width 12 height 12
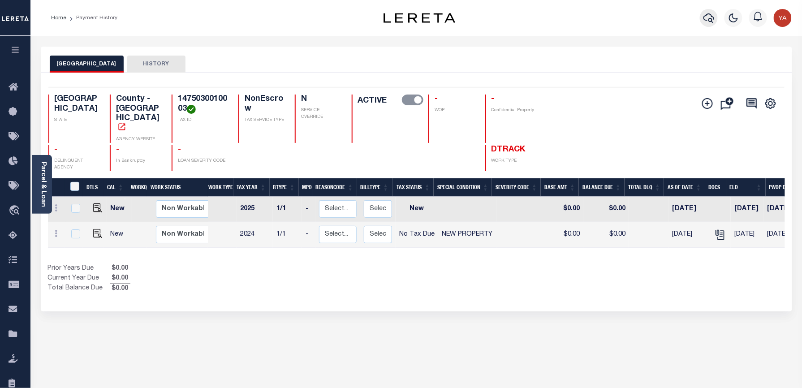
click at [710, 15] on icon "button" at bounding box center [708, 17] width 11 height 9
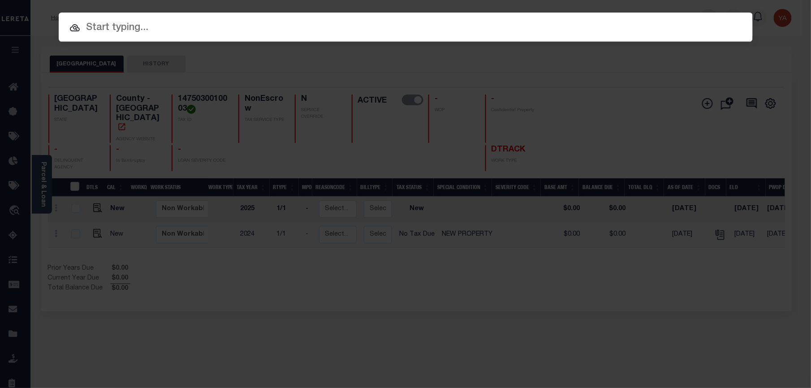
click at [705, 13] on div "Include Loans TBM Customers Borrowers Payments (Lender Non-Disb) Payments (Lend…" at bounding box center [406, 27] width 694 height 29
paste input "4225004401"
type input "4225004401"
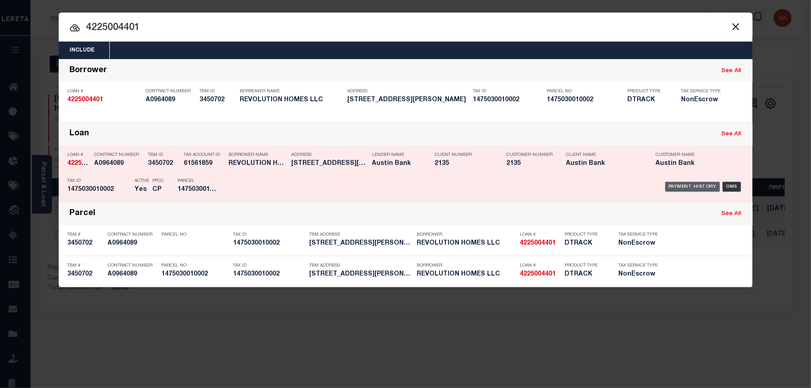
click at [685, 183] on div "Payment History" at bounding box center [692, 187] width 55 height 10
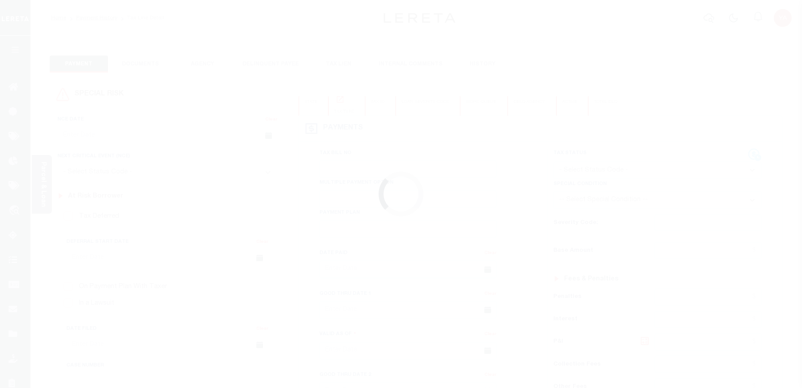
checkbox input "false"
type input "[DATE]"
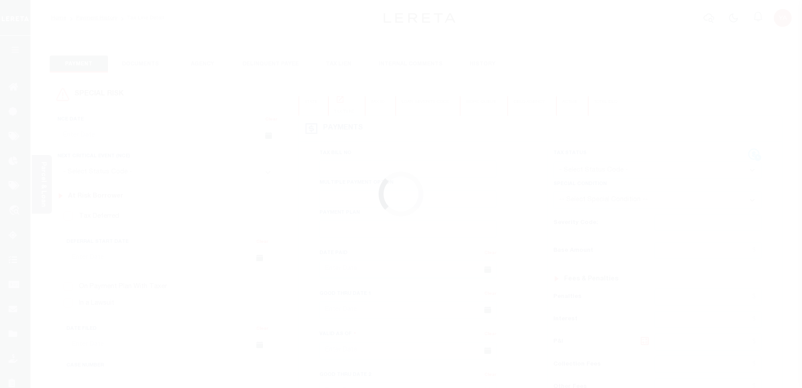
select select "NTX"
select select "7"
type input "$0"
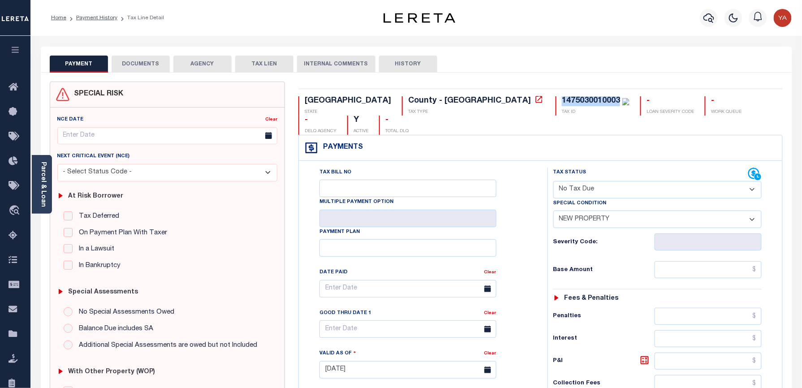
drag, startPoint x: 409, startPoint y: 99, endPoint x: 467, endPoint y: 101, distance: 58.3
click at [556, 101] on div "1475030010003 TAX ID" at bounding box center [593, 105] width 74 height 19
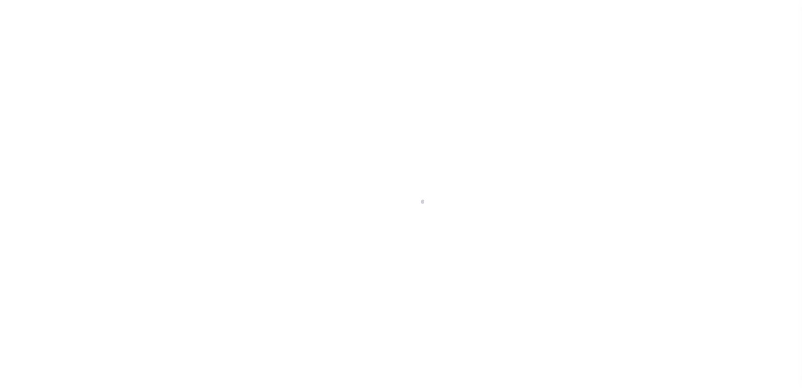
checkbox input "false"
type input "[DATE]"
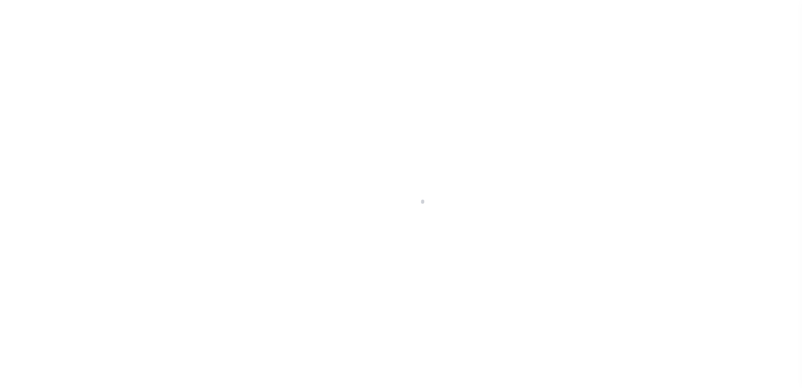
select select "NTX"
select select "7"
type input "$0"
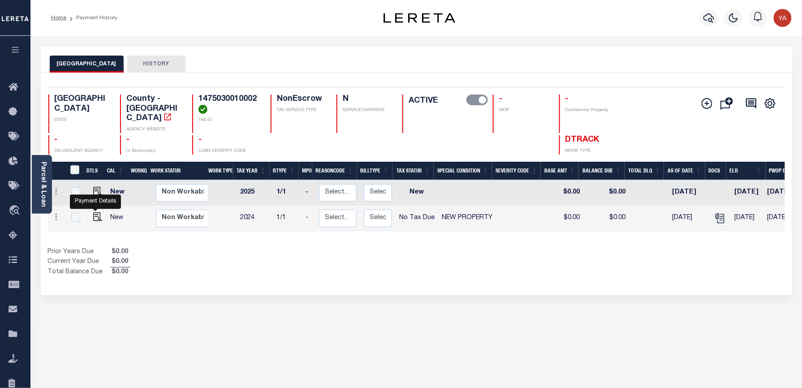
drag, startPoint x: 94, startPoint y: 209, endPoint x: 310, endPoint y: 362, distance: 265.2
click at [94, 212] on img "" at bounding box center [97, 216] width 9 height 9
checkbox input "true"
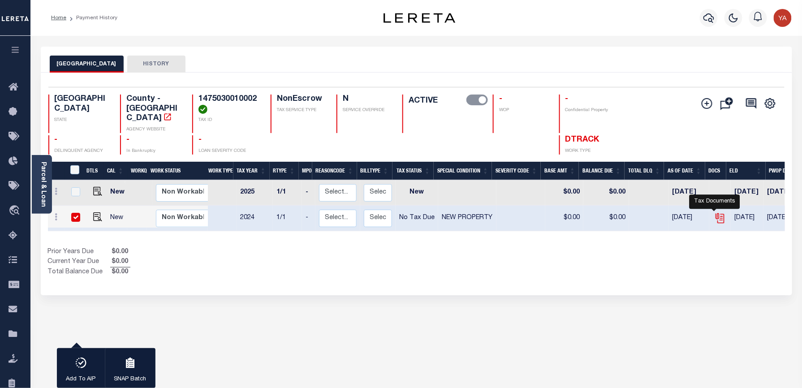
click at [718, 216] on icon "" at bounding box center [721, 218] width 7 height 9
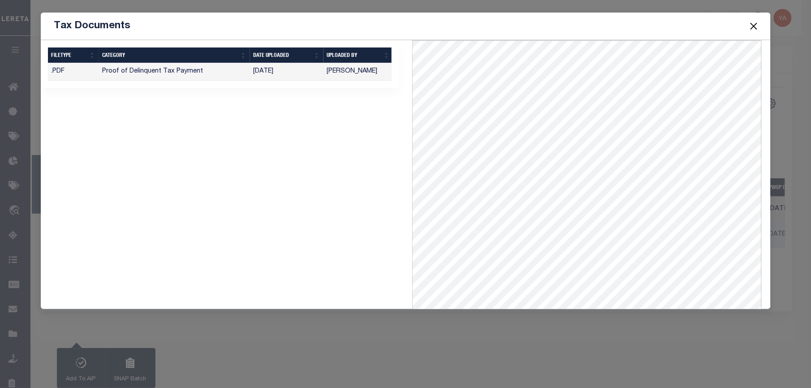
click at [751, 23] on button "Close" at bounding box center [754, 26] width 12 height 12
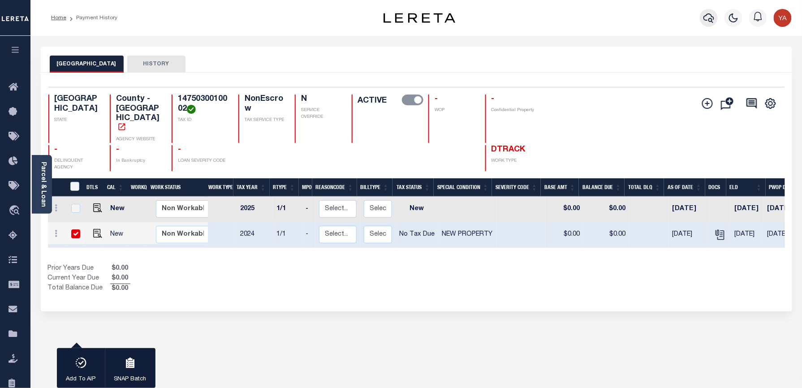
click at [708, 13] on icon "button" at bounding box center [708, 18] width 11 height 11
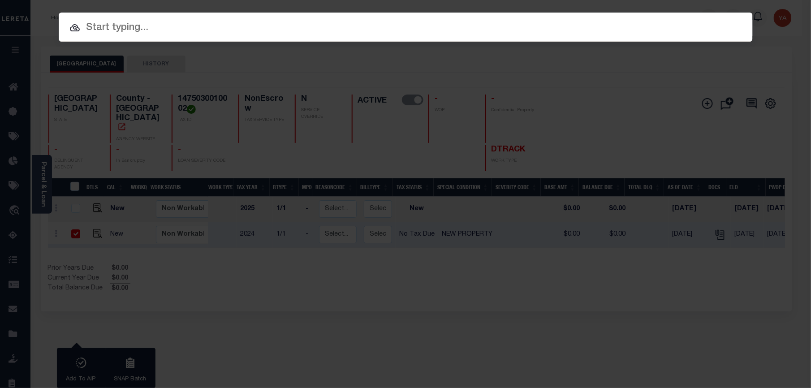
click at [696, 13] on div "Include Loans TBM Customers Borrowers Payments (Lender Non-Disb) Payments (Lend…" at bounding box center [406, 27] width 694 height 29
paste input "4225004409"
type input "4225004409"
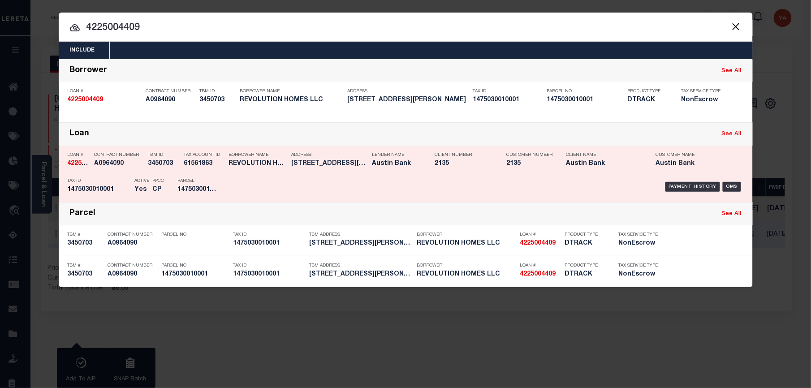
click at [677, 180] on div "Payment History OMS" at bounding box center [488, 187] width 512 height 26
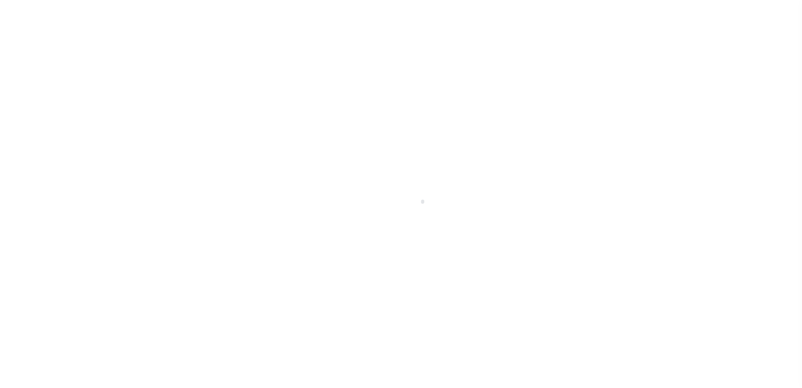
checkbox input "false"
type input "[DATE]"
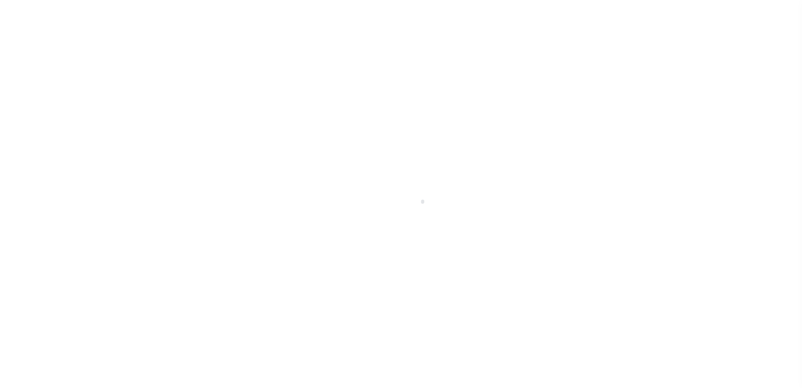
select select "NTX"
select select "7"
type input "$0"
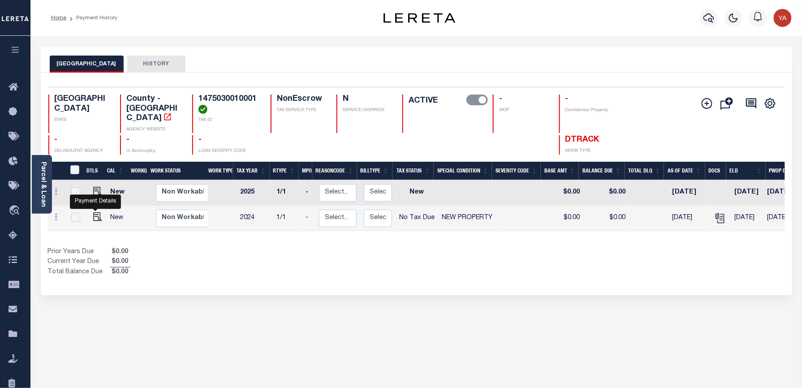
drag, startPoint x: 91, startPoint y: 212, endPoint x: 226, endPoint y: 185, distance: 137.1
click at [93, 212] on img "" at bounding box center [97, 216] width 9 height 9
checkbox input "true"
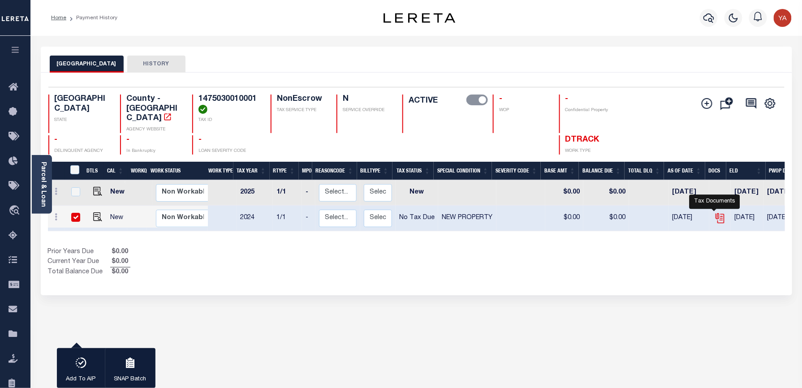
click at [717, 212] on icon "" at bounding box center [720, 218] width 12 height 12
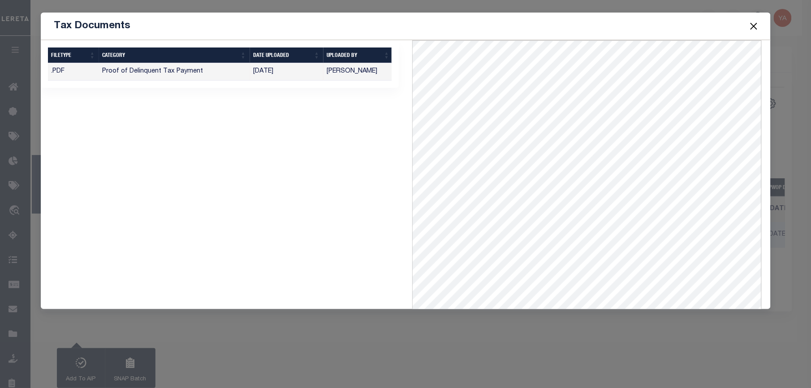
drag, startPoint x: 752, startPoint y: 27, endPoint x: 738, endPoint y: 27, distance: 13.4
click at [752, 27] on button "Close" at bounding box center [754, 26] width 12 height 12
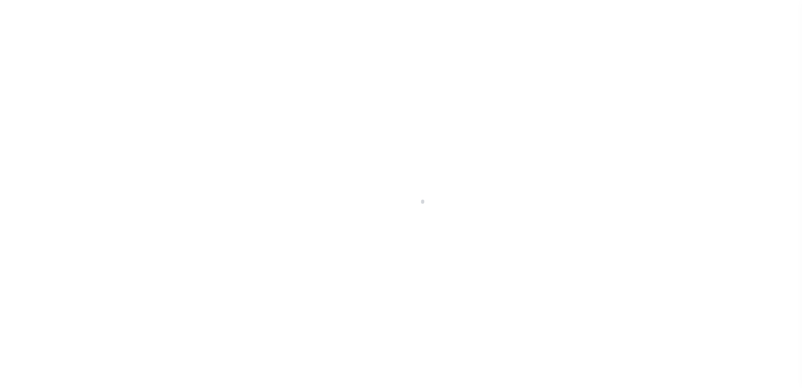
checkbox input "false"
type input "[DATE]"
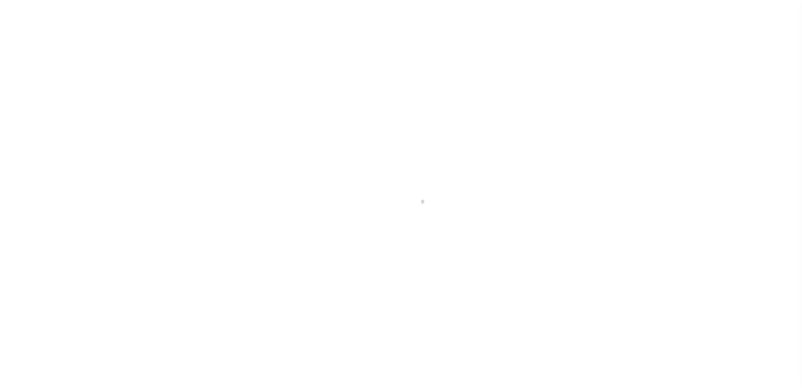
select select "NTX"
select select "7"
type input "$0"
